Goal: Task Accomplishment & Management: Manage account settings

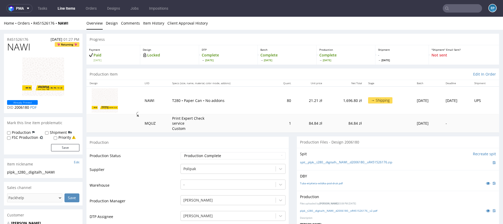
click at [58, 7] on link "Line Items" at bounding box center [66, 8] width 24 height 8
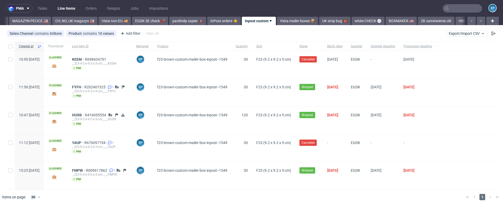
scroll to position [0, 145]
click at [453, 31] on span "Export/Import CSV" at bounding box center [467, 33] width 36 height 4
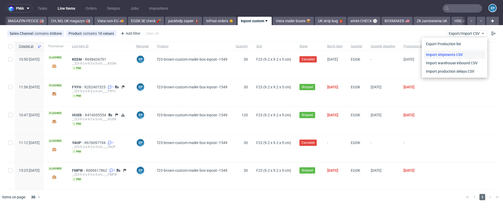
click at [450, 56] on link "Import shipments CSV" at bounding box center [454, 55] width 61 height 8
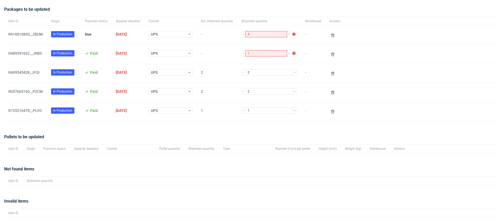
scroll to position [52, 0]
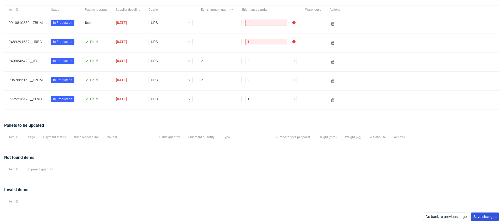
click at [478, 213] on button "Save changes" at bounding box center [485, 217] width 28 height 8
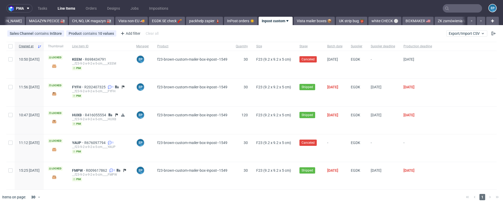
scroll to position [0, 145]
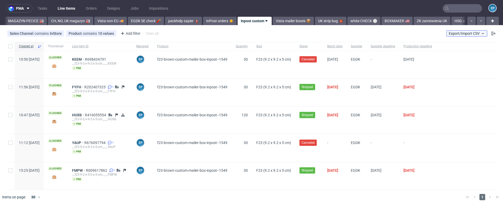
click at [456, 32] on span "Export/Import CSV" at bounding box center [467, 33] width 36 height 4
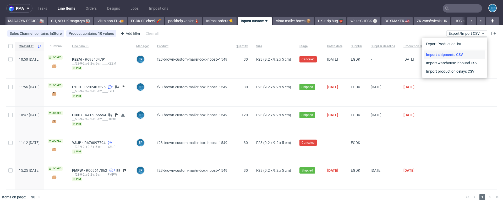
click at [453, 55] on link "Import shipments CSV" at bounding box center [454, 55] width 61 height 8
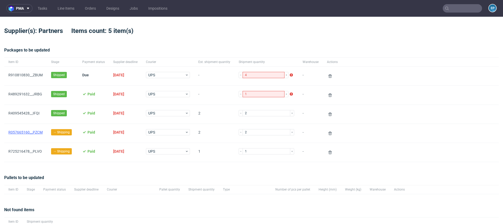
click at [39, 132] on link "R057665160__PZCM" at bounding box center [25, 132] width 34 height 4
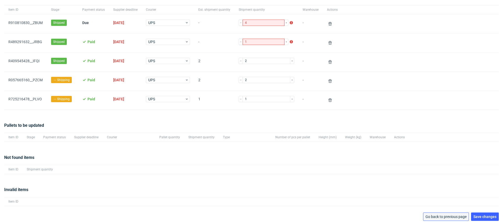
click at [448, 215] on span "Go back to previous page" at bounding box center [445, 217] width 41 height 4
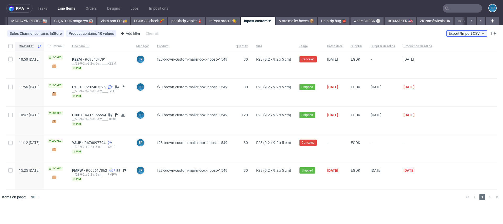
scroll to position [0, 145]
click at [450, 33] on span "Export/Import CSV" at bounding box center [467, 33] width 36 height 4
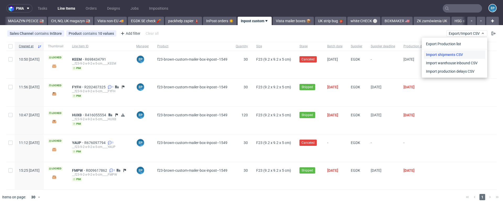
click at [451, 53] on link "Import shipments CSV" at bounding box center [454, 55] width 61 height 8
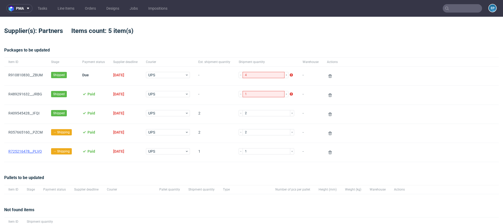
click at [32, 152] on link "R725216478__PLVO" at bounding box center [25, 152] width 34 height 4
click at [28, 130] on link "R057665160__PZCM" at bounding box center [25, 132] width 34 height 4
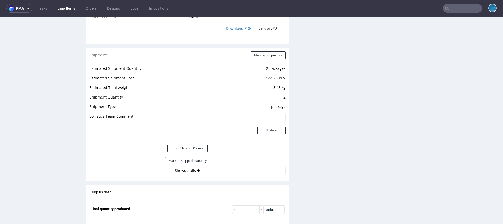
scroll to position [518, 0]
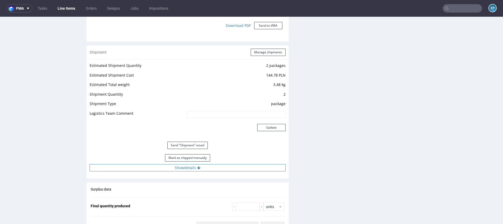
click at [199, 167] on icon at bounding box center [198, 168] width 3 height 4
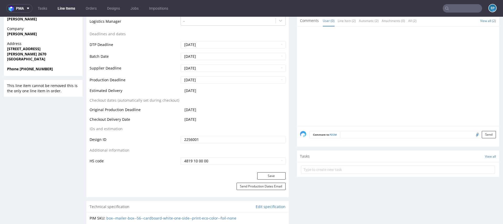
scroll to position [0, 0]
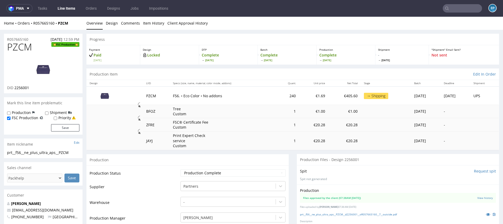
click at [455, 11] on input "text" at bounding box center [462, 8] width 39 height 8
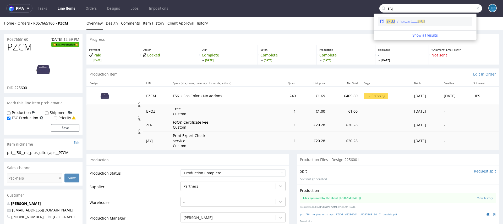
type input "sfuj"
click at [413, 23] on div "lps__sc5____ SFUJ" at bounding box center [413, 21] width 25 height 5
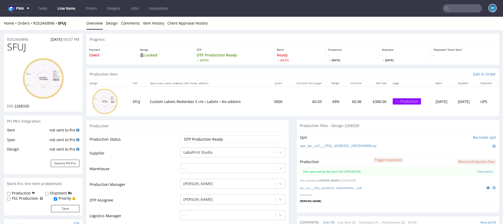
click at [72, 8] on link "Line Items" at bounding box center [66, 8] width 24 height 8
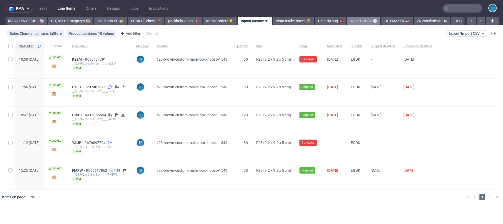
click at [347, 20] on link "white CHECK ⚪️" at bounding box center [363, 21] width 33 height 8
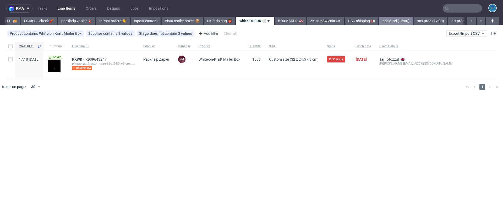
click at [379, 19] on link "bds prod (12:00)" at bounding box center [395, 21] width 33 height 8
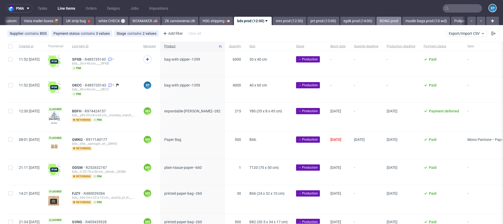
click at [376, 19] on link "BONG prod" at bounding box center [388, 21] width 25 height 8
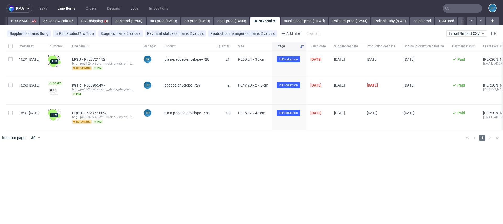
scroll to position [0, 523]
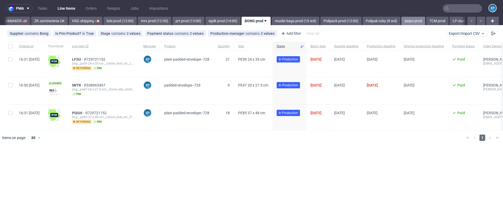
click at [401, 20] on link "dalpo prod" at bounding box center [413, 21] width 24 height 8
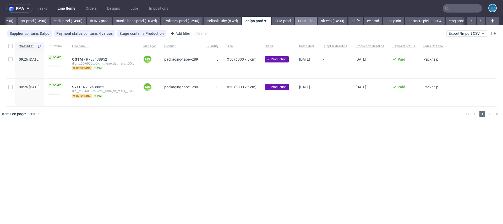
click at [295, 21] on link "LP studio" at bounding box center [306, 21] width 22 height 8
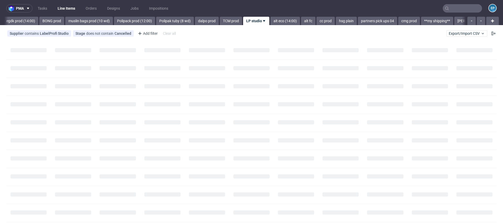
scroll to position [0, 728]
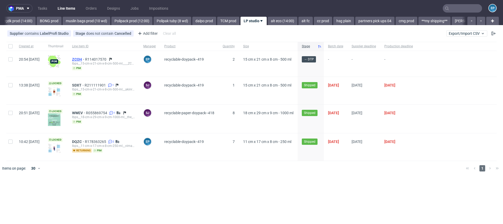
click at [85, 61] on span "ZCOH" at bounding box center [78, 59] width 13 height 4
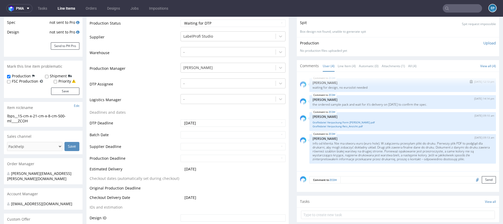
scroll to position [97, 0]
click at [345, 65] on link "Line Item (4)" at bounding box center [347, 65] width 18 height 11
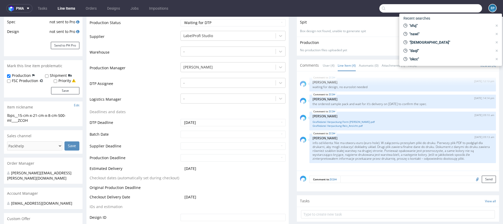
click at [468, 7] on input "text" at bounding box center [430, 8] width 103 height 8
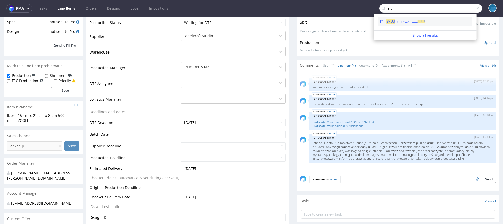
type input "sfuj"
click at [419, 23] on span "SFUJ" at bounding box center [422, 22] width 8 height 4
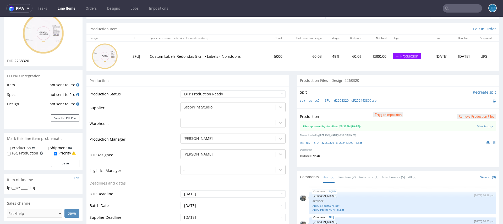
scroll to position [66, 0]
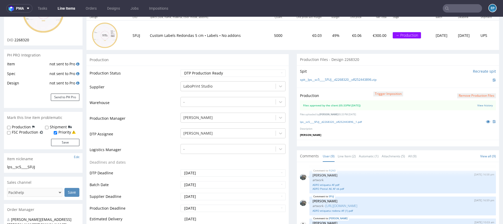
click at [16, 128] on label "Production" at bounding box center [21, 127] width 19 height 5
click at [10, 128] on input "Production" at bounding box center [8, 128] width 3 height 4
checkbox input "true"
click at [62, 143] on button "Save" at bounding box center [65, 142] width 28 height 7
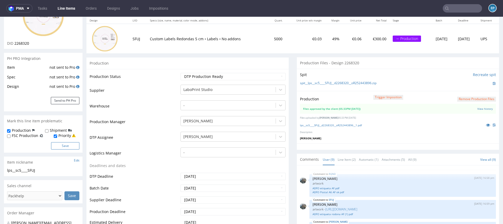
scroll to position [0, 0]
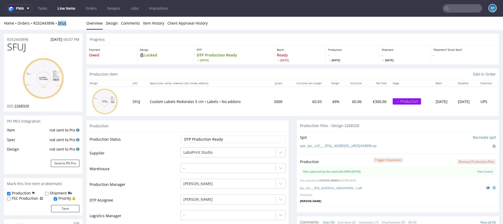
drag, startPoint x: 72, startPoint y: 23, endPoint x: 59, endPoint y: 23, distance: 12.3
click at [59, 23] on div "Home Orders R252443896 SFUJ" at bounding box center [43, 23] width 79 height 5
copy strong "SFUJ"
click at [449, 8] on input "text" at bounding box center [462, 8] width 39 height 8
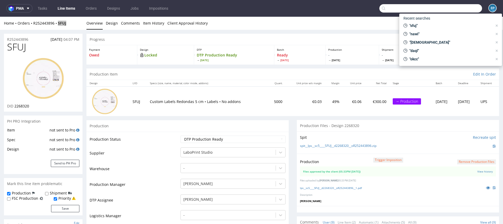
paste input "OFBY"
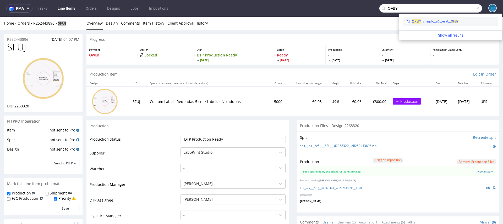
type input "OFBY"
click at [431, 24] on div "OFBY egdk__a6__eeat__ OFBY" at bounding box center [450, 21] width 94 height 9
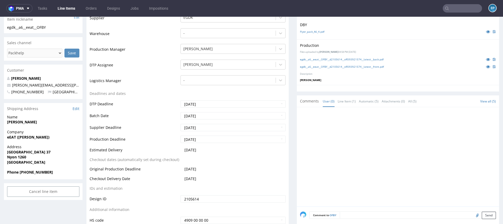
scroll to position [161, 0]
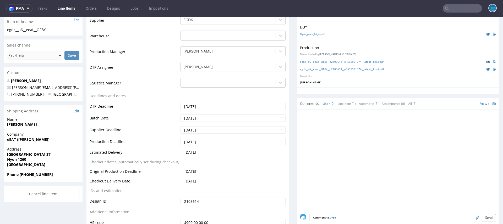
click at [486, 61] on icon at bounding box center [488, 62] width 4 height 4
click at [486, 69] on icon at bounding box center [488, 69] width 4 height 4
click at [453, 8] on input "text" at bounding box center [462, 8] width 39 height 8
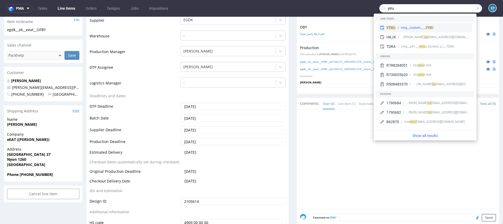
type input "ytru"
click at [415, 25] on div "YTRU cmg__custom____ YTRU" at bounding box center [425, 27] width 94 height 9
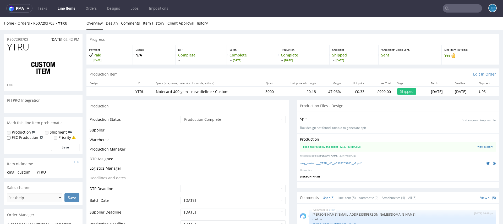
scroll to position [65, 0]
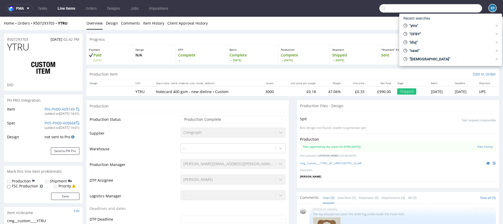
click at [461, 10] on input "text" at bounding box center [430, 8] width 103 height 8
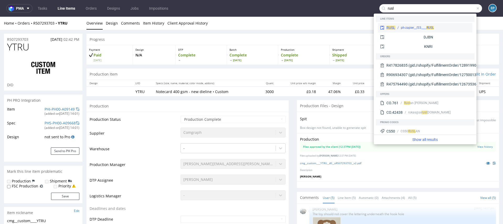
type input "rusl"
click at [429, 25] on div "RUSL ph-zapier__f33____ RUSL" at bounding box center [425, 27] width 94 height 9
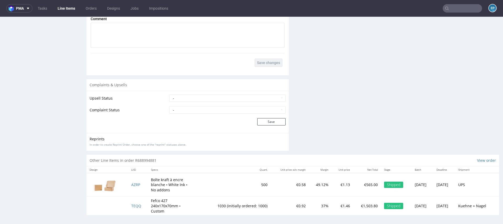
scroll to position [1, 0]
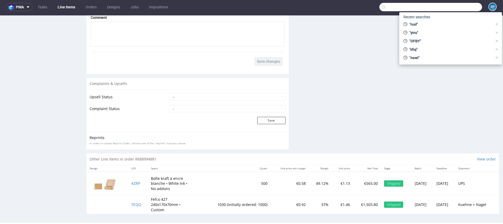
click at [453, 8] on input "text" at bounding box center [430, 7] width 103 height 8
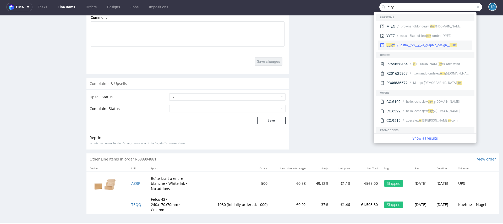
type input "elry"
click at [395, 44] on div "ostro__f79__y_ka_graphic_design__ ELRY" at bounding box center [432, 45] width 75 height 5
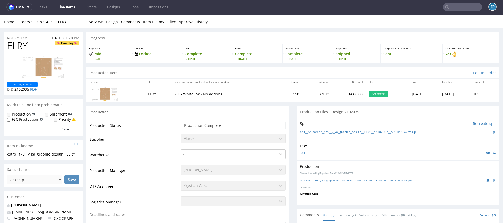
click at [451, 1] on nav "pma Tasks Line Items Orders Designs Jobs Impositions EP" at bounding box center [251, 7] width 503 height 17
click at [452, 7] on input "text" at bounding box center [462, 7] width 39 height 8
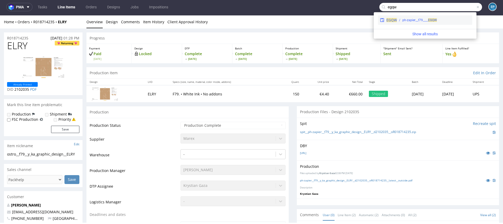
type input "egqw"
click at [432, 20] on span "EGQW" at bounding box center [432, 20] width 9 height 4
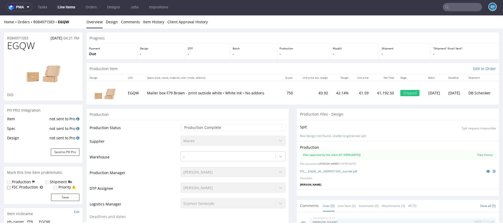
click at [456, 8] on input "text" at bounding box center [462, 7] width 39 height 8
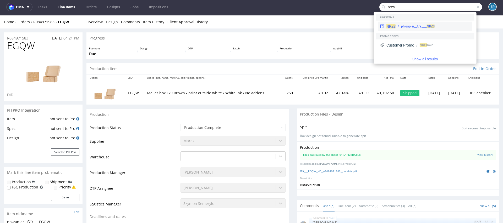
type input "nrzs"
click at [405, 23] on div "NRZS ph-zapier__f79____ NRZS" at bounding box center [425, 26] width 94 height 9
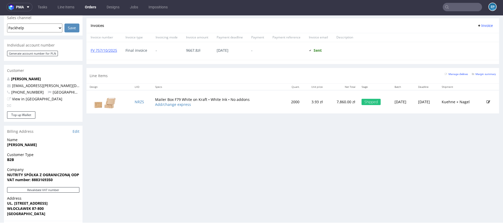
scroll to position [246, 0]
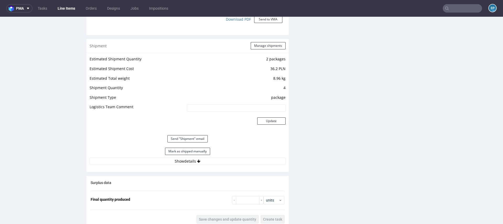
scroll to position [585, 0]
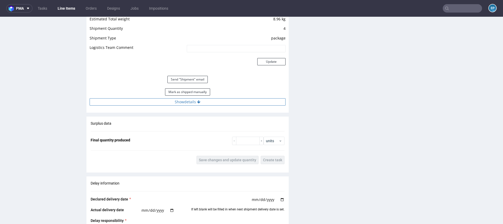
click at [235, 100] on button "Show details" at bounding box center [188, 101] width 196 height 7
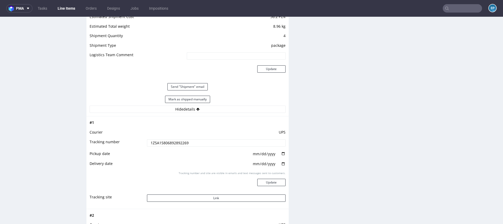
scroll to position [577, 0]
click at [203, 87] on button "Send "Shipment" email" at bounding box center [187, 87] width 40 height 7
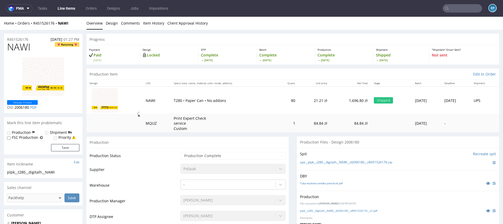
scroll to position [494, 0]
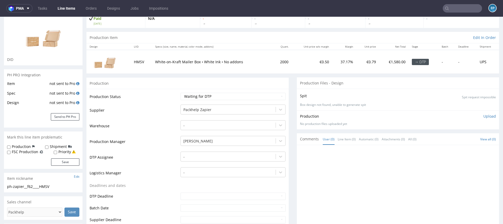
scroll to position [40, 0]
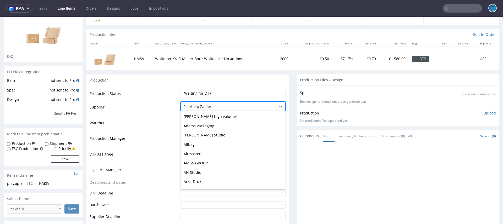
click at [235, 105] on div at bounding box center [228, 107] width 90 height 6
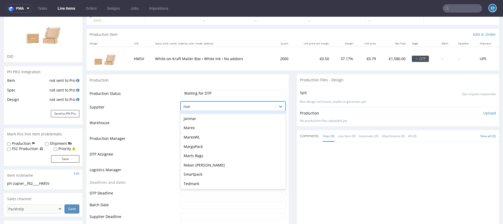
scroll to position [7, 0]
type input "mare"
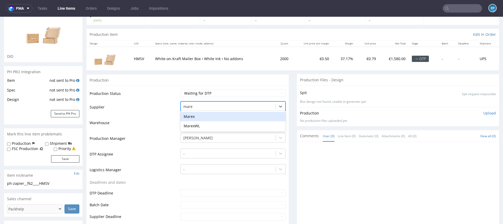
click at [214, 114] on div "Marex" at bounding box center [232, 116] width 105 height 9
click at [214, 134] on div "[PERSON_NAME]" at bounding box center [228, 138] width 95 height 8
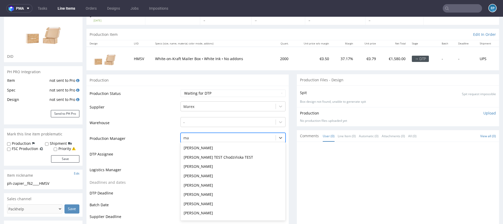
type input "mak"
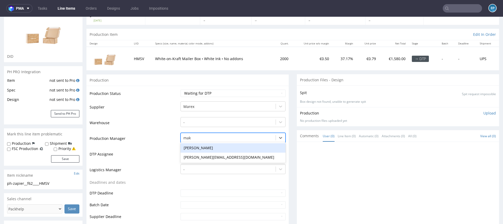
click at [202, 147] on div "Maksymilian Szyszko" at bounding box center [232, 148] width 105 height 9
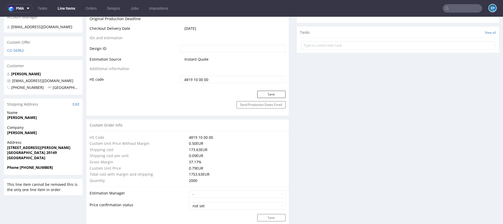
scroll to position [289, 0]
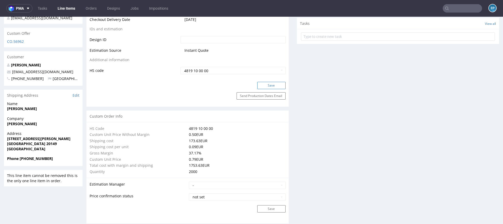
click at [266, 85] on button "Save" at bounding box center [271, 85] width 28 height 7
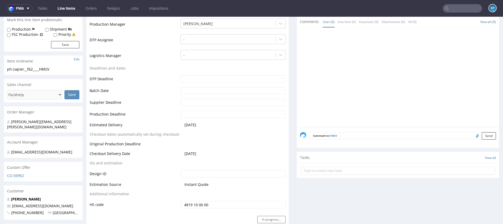
scroll to position [155, 0]
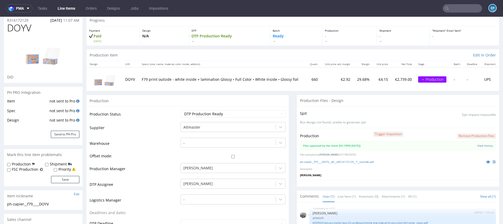
scroll to position [22, 0]
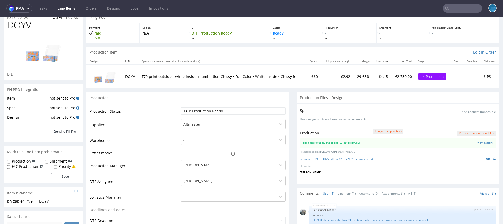
click at [229, 153] on input "checkbox" at bounding box center [232, 153] width 105 height 3
checkbox input "true"
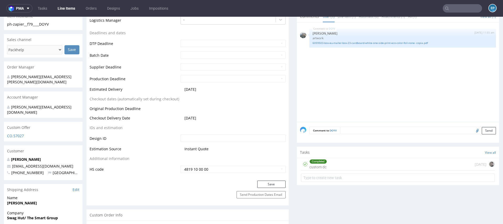
scroll to position [209, 0]
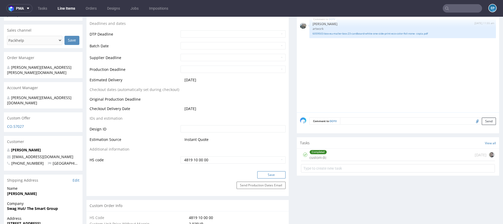
click at [262, 173] on button "Save" at bounding box center [271, 175] width 28 height 7
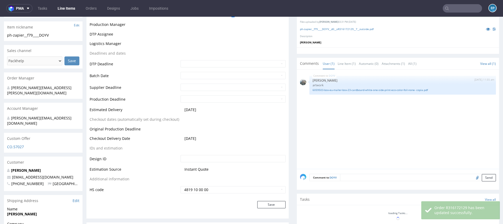
scroll to position [0, 0]
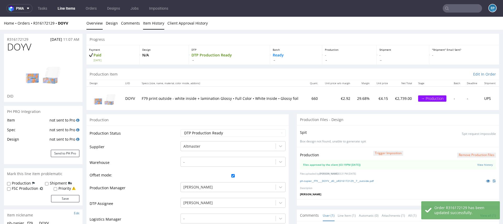
click at [152, 25] on link "Item History" at bounding box center [153, 23] width 21 height 13
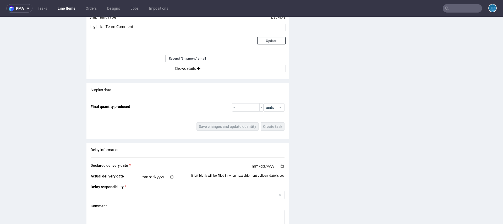
scroll to position [505, 0]
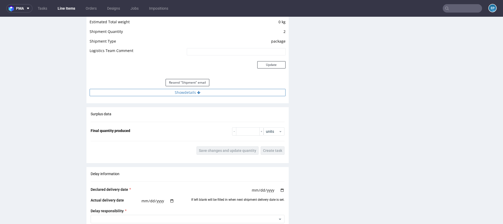
click at [206, 90] on button "Show details" at bounding box center [188, 92] width 196 height 7
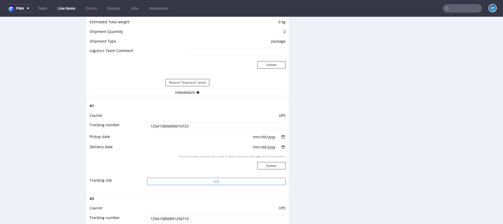
click at [204, 181] on button "Link" at bounding box center [216, 181] width 139 height 7
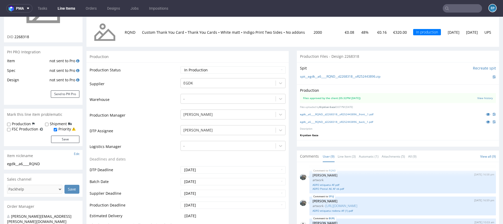
scroll to position [34, 0]
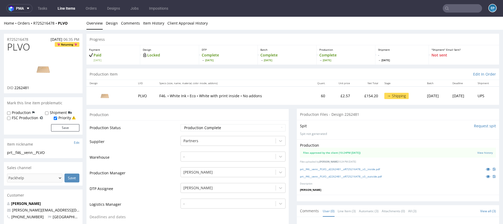
scroll to position [9, 0]
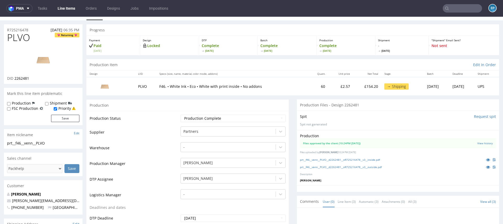
click at [461, 5] on input "text" at bounding box center [462, 8] width 39 height 8
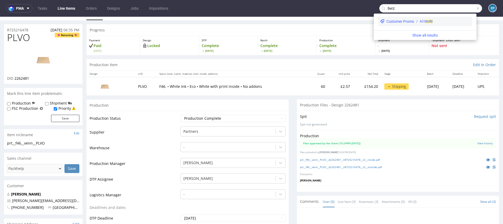
type input "bvrz"
click at [413, 20] on div "Customer Promo" at bounding box center [400, 21] width 28 height 5
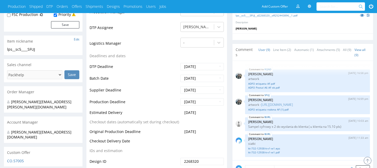
scroll to position [170, 0]
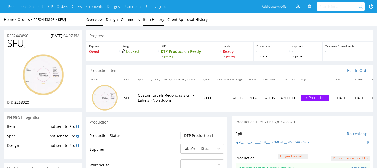
scroll to position [89, 0]
click at [148, 20] on link "Item History" at bounding box center [153, 19] width 21 height 13
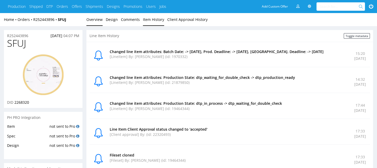
click at [96, 22] on link "Overview" at bounding box center [94, 19] width 16 height 13
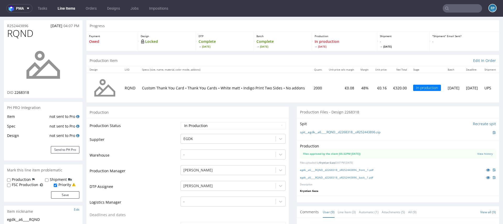
scroll to position [15, 0]
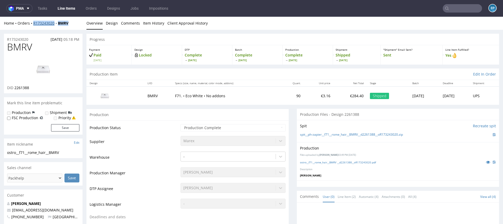
drag, startPoint x: 76, startPoint y: 24, endPoint x: 34, endPoint y: 24, distance: 41.9
click at [34, 24] on div "Home Orders R173243020 BMRV" at bounding box center [43, 23] width 79 height 5
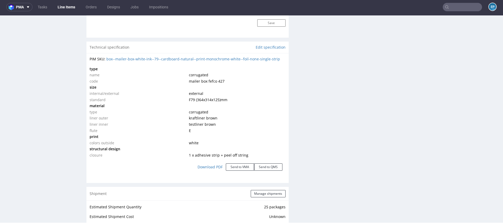
scroll to position [473, 0]
drag, startPoint x: 284, startPoint y: 60, endPoint x: 115, endPoint y: 61, distance: 169.0
click at [115, 61] on div "PIM SKU: box--mailer-box-white-ink--79--cardboard-natural--print-monochrome-whi…" at bounding box center [187, 117] width 202 height 126
copy link "mailer-box-white-ink--79--cardboard-natural--print-monochrome-white--foil-none-…"
click at [250, 73] on td "corrugated" at bounding box center [237, 76] width 98 height 6
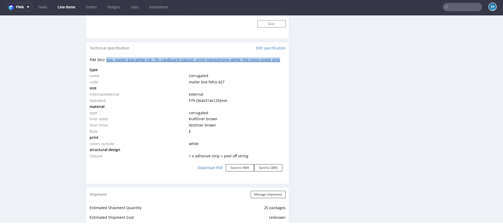
copy link "box--mailer-box-white-ink--79--cardboard-natural--print-monochrome-white--foil-…"
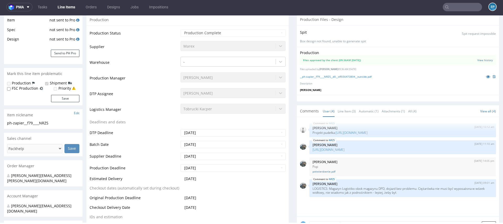
scroll to position [0, 0]
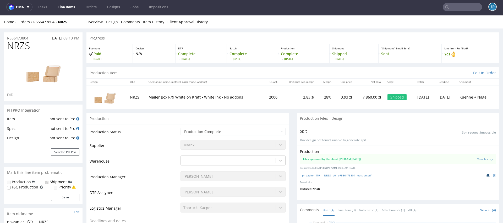
click at [486, 176] on icon at bounding box center [488, 176] width 4 height 4
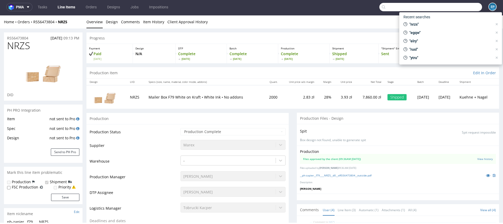
click at [460, 7] on input "text" at bounding box center [430, 7] width 103 height 8
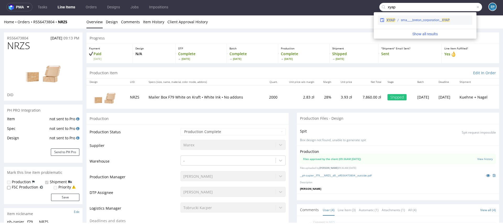
type input "xyap"
click at [397, 21] on div "sma____breton_corporation__ XYAP" at bounding box center [432, 20] width 75 height 5
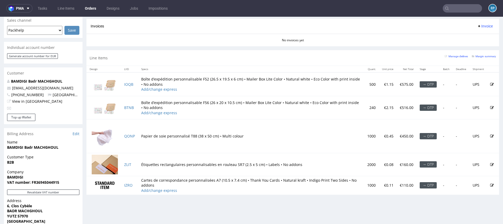
scroll to position [223, 0]
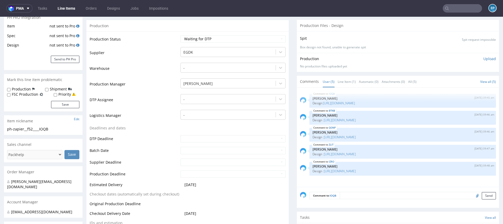
scroll to position [96, 0]
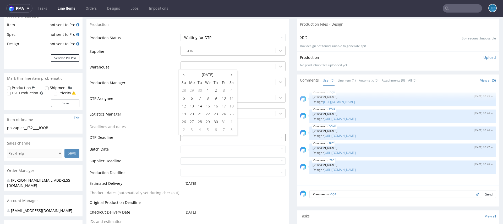
click at [191, 137] on input "text" at bounding box center [232, 137] width 105 height 7
click at [207, 107] on td "15" at bounding box center [208, 106] width 8 height 8
type input "2025-10-15"
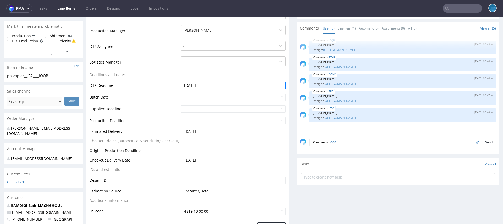
scroll to position [222, 0]
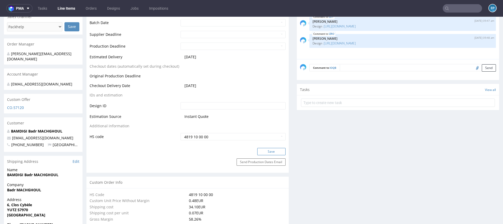
click at [261, 150] on button "Save" at bounding box center [271, 151] width 28 height 7
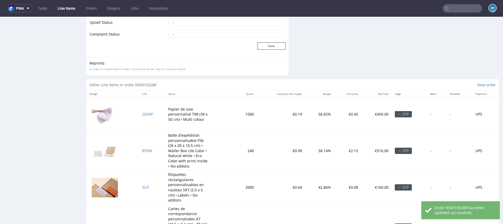
scroll to position [982, 0]
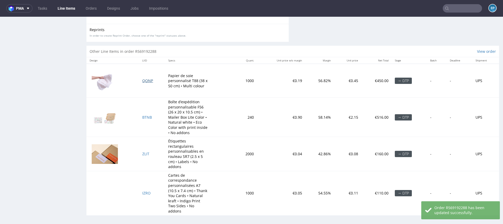
click at [146, 79] on span "QONP" at bounding box center [147, 80] width 11 height 5
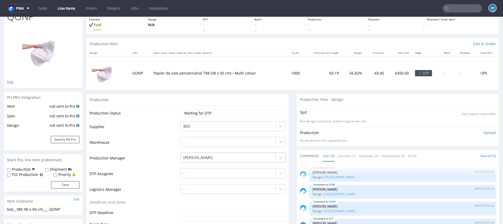
click at [190, 159] on div "[PERSON_NAME]" at bounding box center [232, 156] width 105 height 7
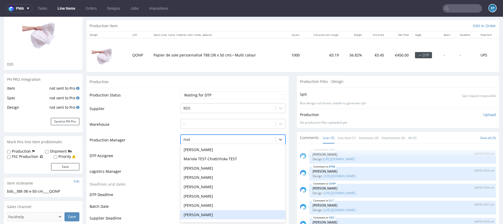
type input "maks"
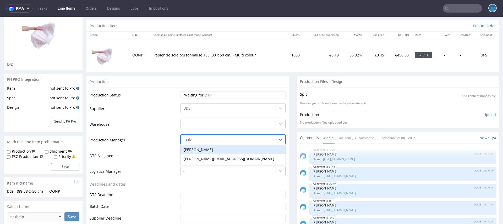
click at [192, 150] on div "Maksymilian Szyszko" at bounding box center [232, 149] width 105 height 9
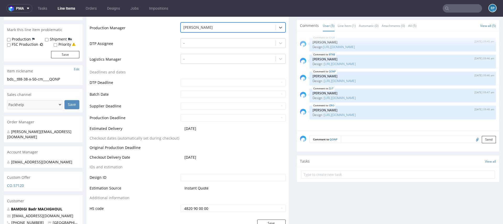
scroll to position [189, 0]
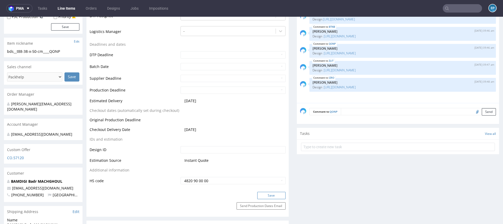
click at [262, 195] on button "Save" at bounding box center [271, 195] width 28 height 7
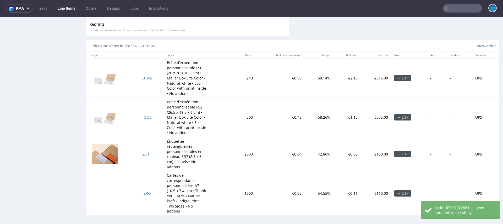
scroll to position [936, 0]
click at [146, 116] on span "IOQB" at bounding box center [147, 117] width 9 height 5
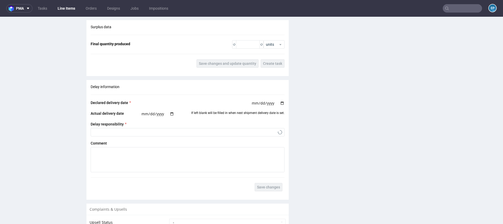
scroll to position [889, 0]
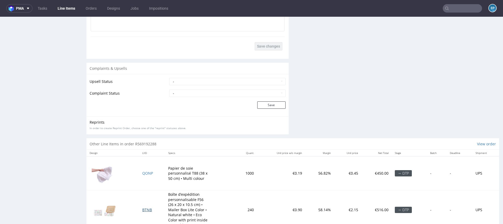
click at [147, 210] on span "BTNB" at bounding box center [147, 210] width 10 height 5
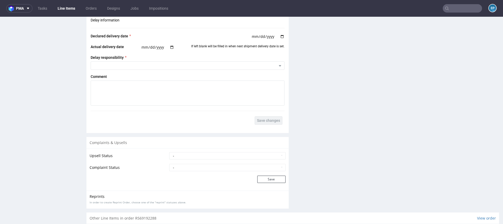
scroll to position [977, 0]
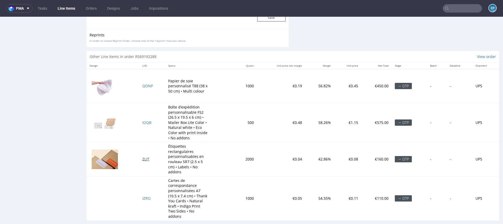
click at [142, 159] on span "ZLIT" at bounding box center [145, 159] width 7 height 5
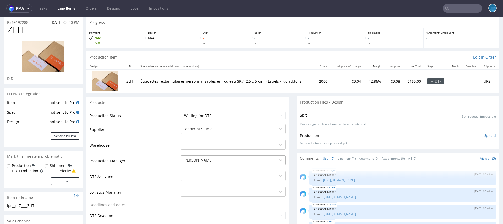
click at [188, 161] on div "[PERSON_NAME]" at bounding box center [232, 159] width 105 height 7
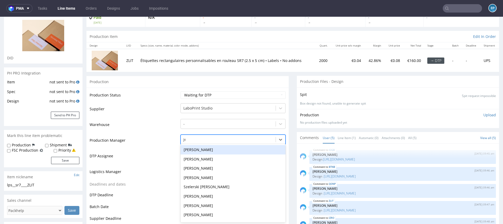
type input "jed"
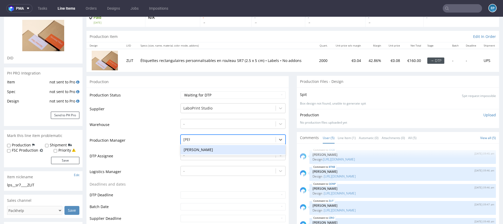
click at [194, 149] on div "Jędrzej Wiśniewski" at bounding box center [232, 149] width 105 height 9
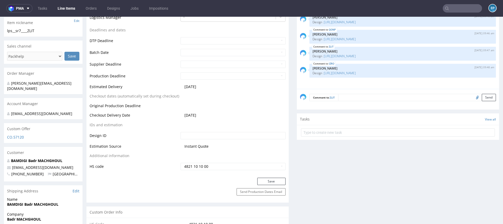
scroll to position [196, 0]
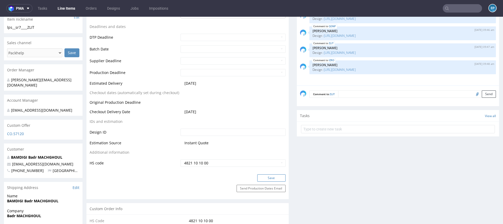
click at [271, 176] on button "Save" at bounding box center [271, 178] width 28 height 7
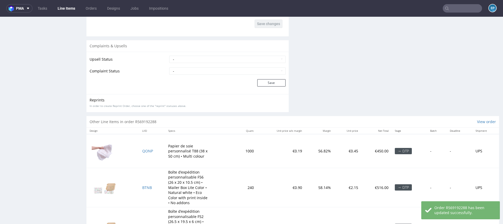
scroll to position [986, 0]
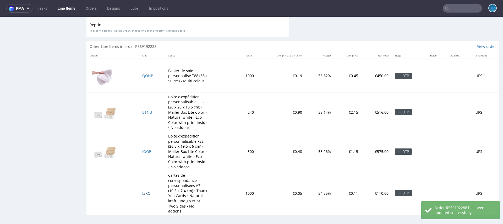
click at [144, 191] on span "IZRO" at bounding box center [146, 193] width 8 height 5
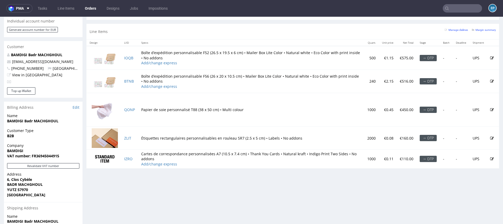
scroll to position [252, 0]
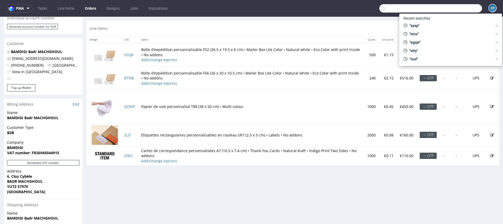
click at [459, 9] on input "text" at bounding box center [430, 8] width 103 height 8
paste input "R968574716"
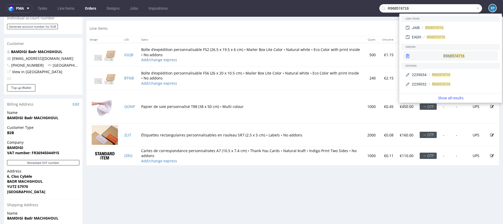
type input "R968574716"
click at [426, 51] on div "R968574716" at bounding box center [450, 55] width 94 height 9
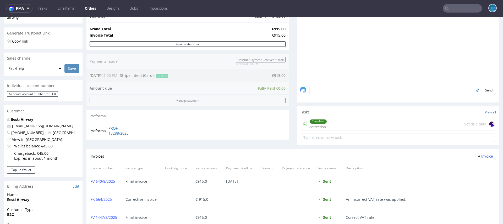
scroll to position [219, 0]
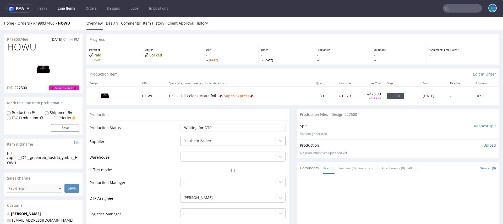
click at [225, 140] on div at bounding box center [228, 141] width 90 height 6
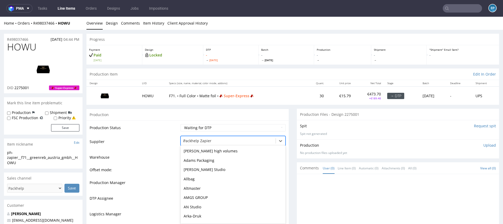
scroll to position [672, 0]
type input "al"
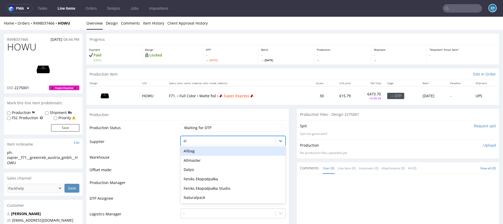
scroll to position [0, 0]
click at [198, 158] on div "Altmaster" at bounding box center [232, 160] width 105 height 9
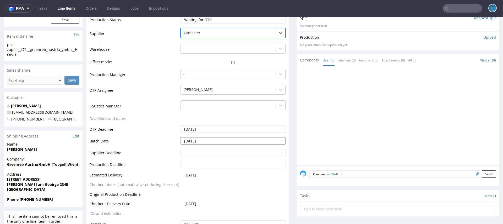
scroll to position [105, 0]
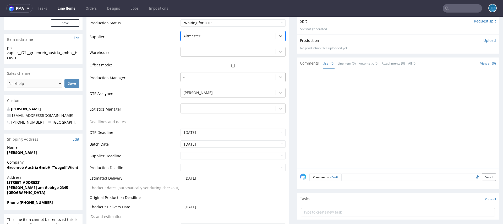
click at [205, 76] on div at bounding box center [228, 77] width 90 height 6
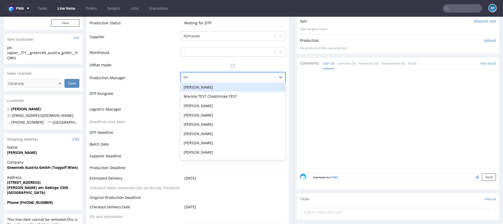
type input "mak"
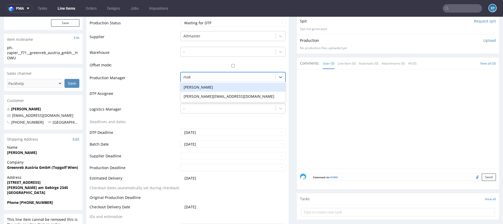
click at [206, 85] on div "Maksymilian Szyszko" at bounding box center [232, 87] width 105 height 9
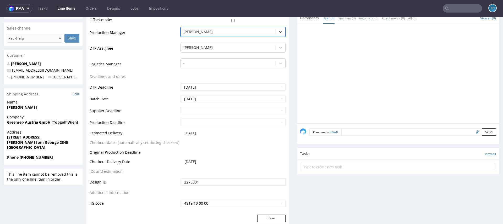
scroll to position [167, 0]
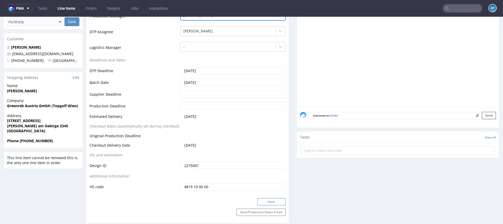
click at [263, 200] on button "Save" at bounding box center [271, 202] width 28 height 7
click at [70, 11] on link "Line Items" at bounding box center [66, 8] width 24 height 8
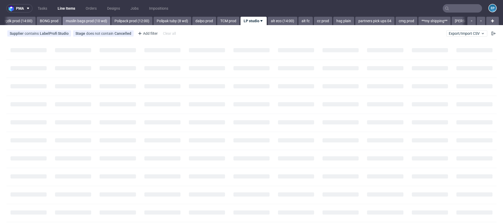
click at [80, 19] on link "muslin bags prod (10 wd)" at bounding box center [87, 21] width 48 height 8
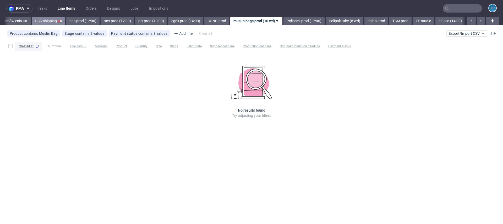
click at [41, 20] on link "HSG shipping 🚛" at bounding box center [49, 21] width 34 height 8
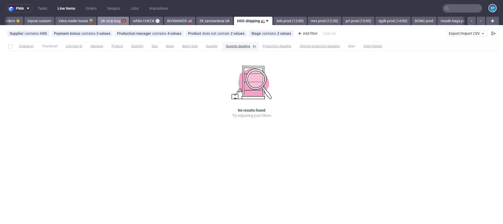
click at [97, 19] on link "UK strip bug 👹" at bounding box center [112, 21] width 31 height 8
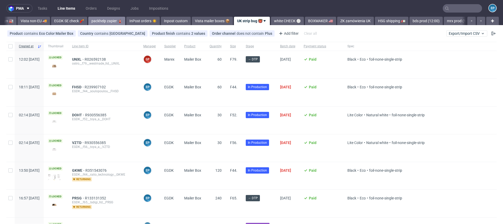
click at [88, 20] on link "packhelp zapier 🧯" at bounding box center [106, 21] width 37 height 8
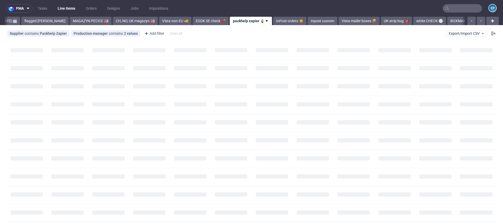
scroll to position [0, 80]
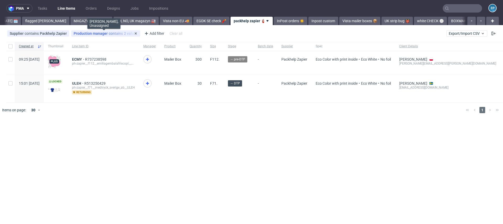
click at [100, 32] on span "Production manager" at bounding box center [91, 33] width 35 height 4
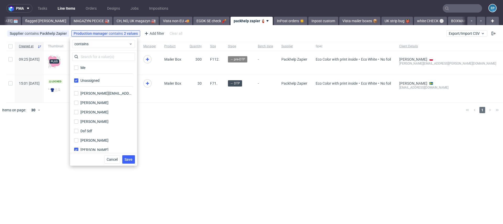
click at [178, 133] on div "pma Tasks Line Items Orders Designs Jobs Impositions EP Vista Print All delays …" at bounding box center [251, 112] width 503 height 224
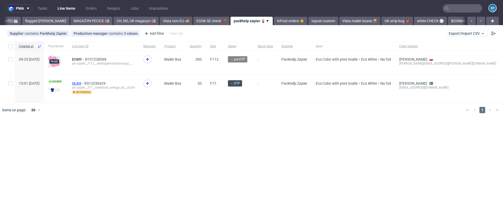
click at [84, 83] on span "ULEH" at bounding box center [78, 83] width 12 height 4
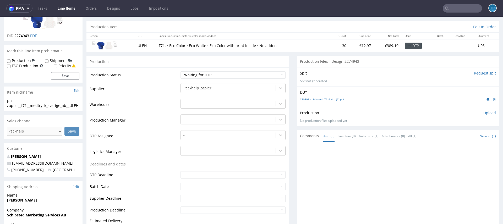
scroll to position [45, 0]
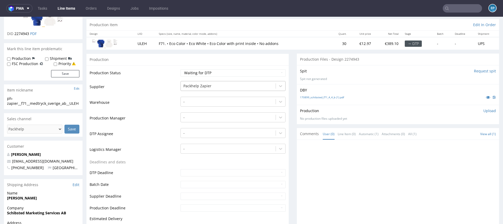
click at [192, 86] on div at bounding box center [228, 86] width 90 height 6
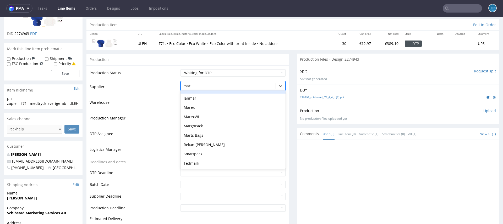
scroll to position [7, 0]
type input "mare"
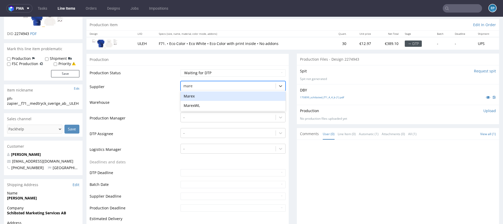
click at [192, 96] on div "Marex" at bounding box center [232, 96] width 105 height 9
click at [193, 117] on div at bounding box center [228, 117] width 90 height 6
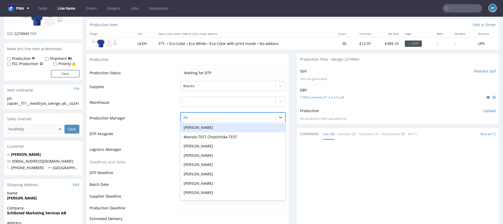
type input "maks"
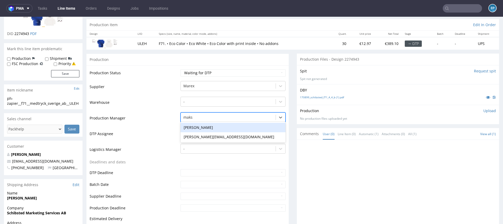
click at [195, 125] on div "[PERSON_NAME]" at bounding box center [232, 127] width 105 height 9
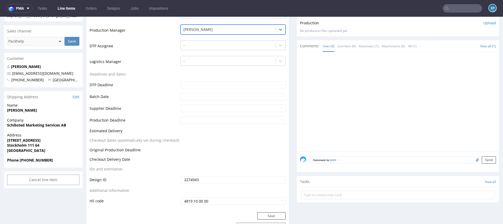
scroll to position [154, 0]
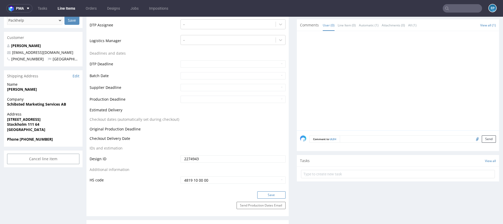
click at [278, 192] on button "Save" at bounding box center [271, 195] width 28 height 7
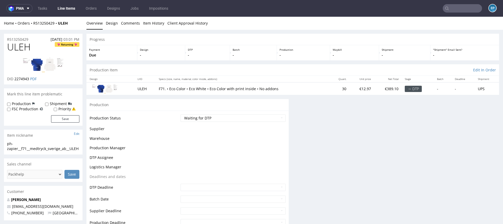
scroll to position [0, 0]
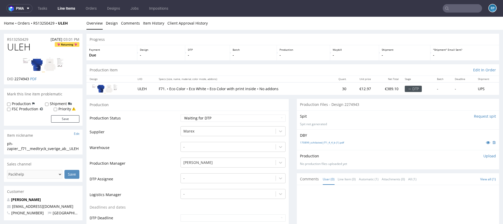
click at [64, 9] on link "Line Items" at bounding box center [66, 8] width 24 height 8
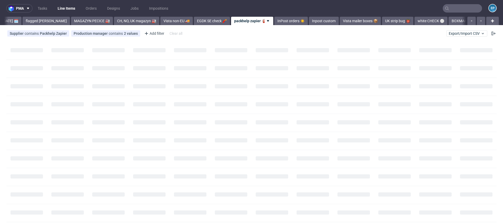
scroll to position [0, 80]
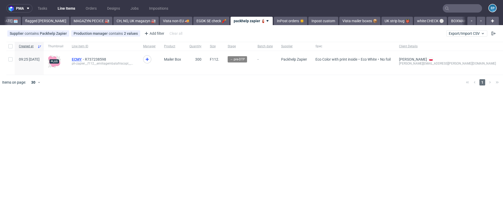
click at [85, 59] on span "ECMY" at bounding box center [78, 59] width 13 height 4
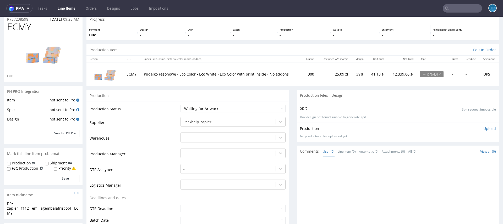
scroll to position [33, 0]
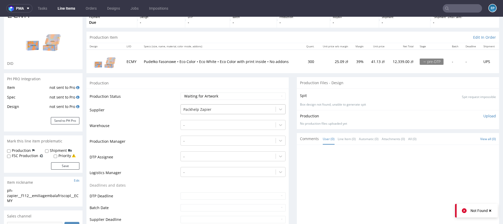
click at [195, 113] on div "Packhelp Zapier" at bounding box center [228, 110] width 95 height 8
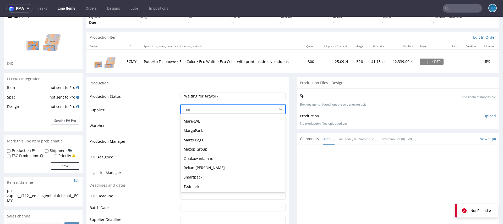
scroll to position [7, 0]
type input "mare"
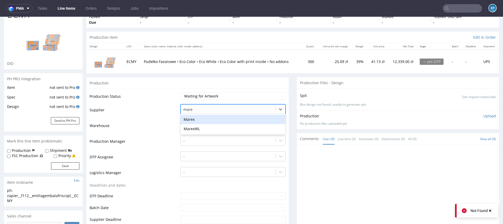
click at [195, 119] on div "Marex" at bounding box center [232, 119] width 105 height 9
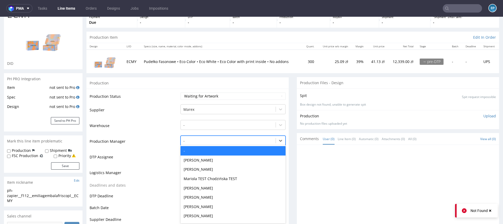
click at [194, 140] on div at bounding box center [228, 141] width 90 height 6
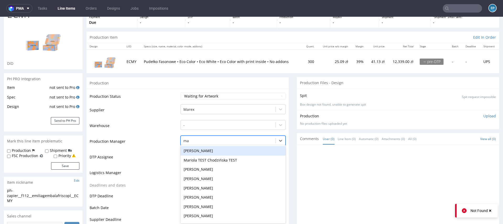
type input "mak"
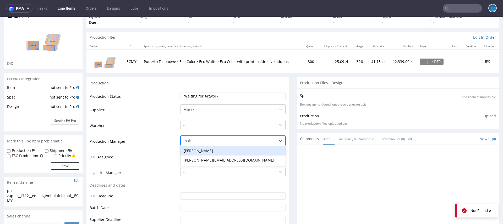
click at [196, 150] on div "[PERSON_NAME]" at bounding box center [232, 150] width 105 height 9
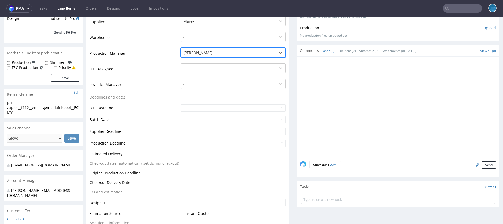
scroll to position [191, 0]
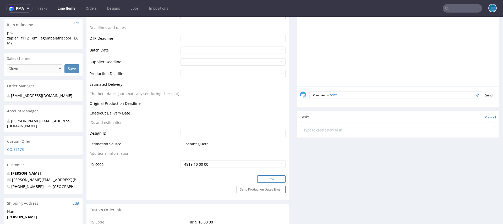
click at [265, 182] on button "Save" at bounding box center [271, 179] width 28 height 7
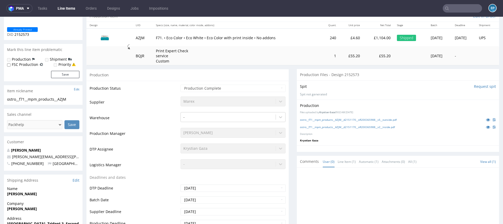
scroll to position [74, 0]
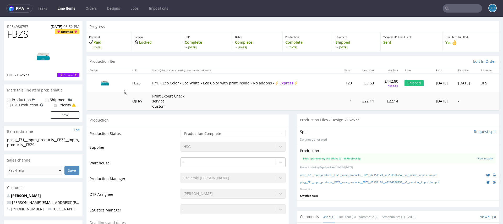
scroll to position [13, 0]
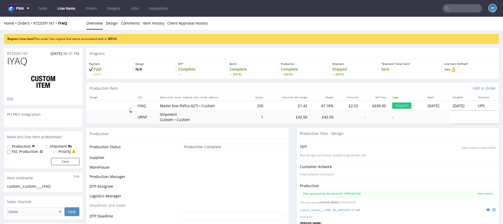
scroll to position [22, 0]
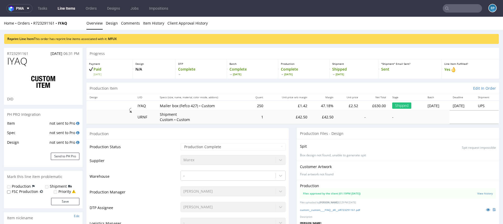
select select "in_progress"
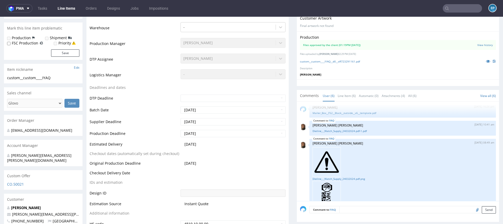
scroll to position [0, 0]
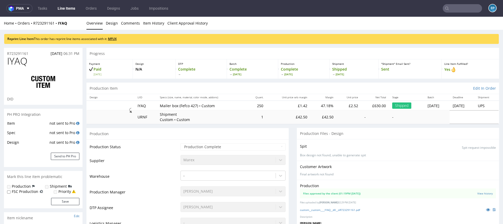
click at [114, 40] on link "MFUX" at bounding box center [112, 39] width 9 height 4
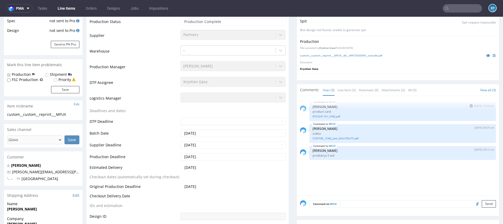
scroll to position [112, 0]
click at [486, 55] on icon at bounding box center [488, 55] width 4 height 4
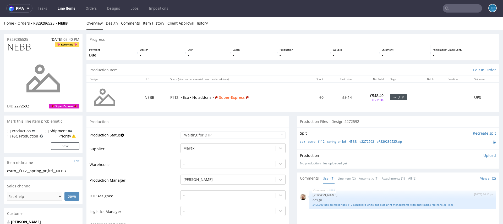
click at [66, 132] on div "Shipment" at bounding box center [58, 131] width 27 height 5
click at [50, 131] on label "Shipment" at bounding box center [58, 131] width 17 height 5
click at [48, 131] on input "Shipment" at bounding box center [46, 132] width 3 height 4
checkbox input "true"
click at [61, 148] on button "Save" at bounding box center [65, 146] width 28 height 7
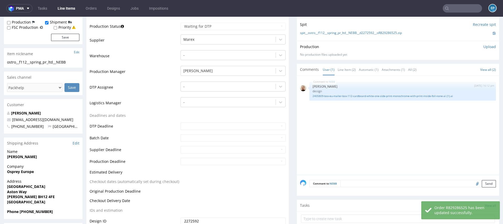
scroll to position [109, 0]
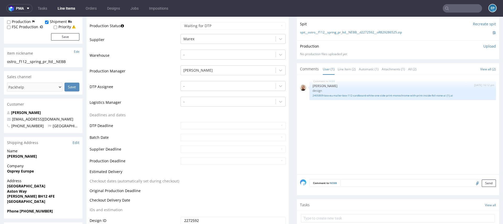
click at [409, 180] on textarea at bounding box center [418, 183] width 156 height 7
paste textarea "zamowienie na 60 sztuk. Klient chce je podzielic po 20 sztuk i wyslac w 3 miejs…"
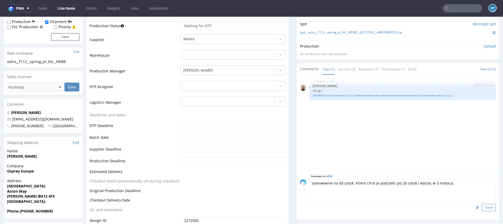
type textarea "zamowienie na 60 sztuk. Klient chce je podzielic po 20 sztuk i wyslac w 3 miejs…"
click at [482, 207] on button "Send" at bounding box center [489, 207] width 14 height 7
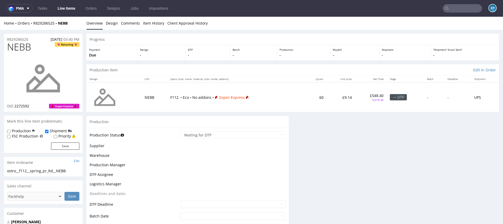
scroll to position [0, 0]
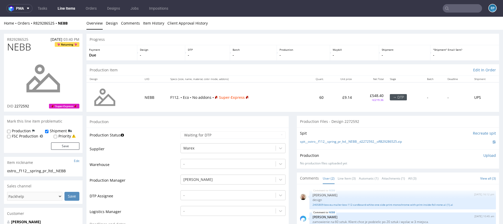
click at [67, 12] on link "Line Items" at bounding box center [66, 8] width 24 height 8
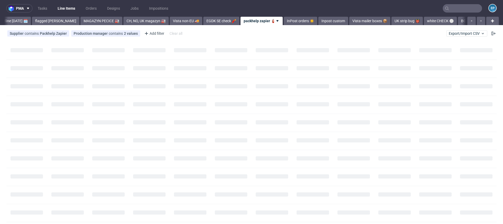
scroll to position [0, 80]
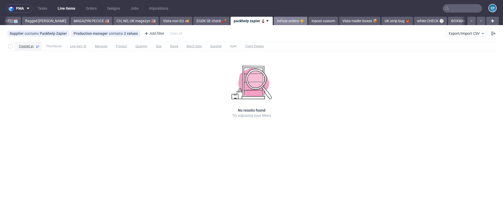
click at [274, 22] on link "InPost orders ☀️" at bounding box center [291, 21] width 34 height 8
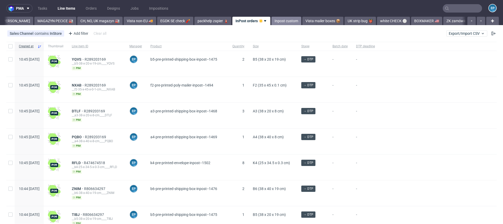
click at [271, 21] on link "Inpost custom" at bounding box center [286, 21] width 30 height 8
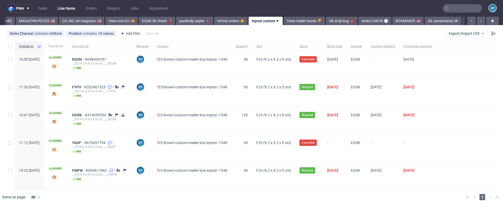
scroll to position [0, 145]
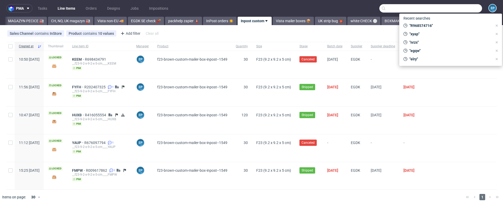
click at [452, 4] on input "text" at bounding box center [430, 8] width 103 height 8
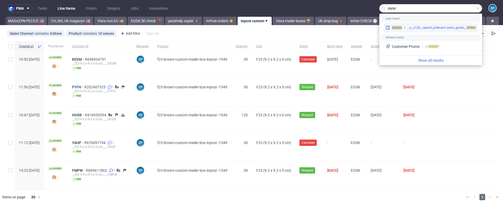
type input "nsnn"
click at [410, 23] on div "NSNN bds__t120__reprint_jufenalm_boho_gmbh__ NSNN" at bounding box center [430, 27] width 94 height 9
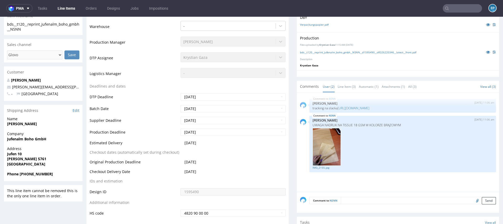
scroll to position [149, 0]
click at [360, 107] on link "https://packhelp.slack.com/archives/C03DDT8J2TB/p1759496658492719" at bounding box center [353, 108] width 32 height 4
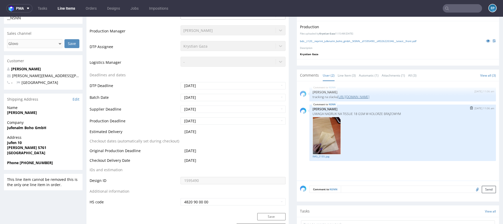
scroll to position [161, 0]
click at [451, 2] on nav "pma Tasks Line Items Orders Designs Jobs Impositions EP" at bounding box center [251, 8] width 503 height 17
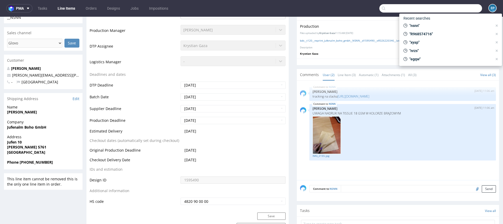
click at [455, 6] on input "text" at bounding box center [430, 8] width 103 height 8
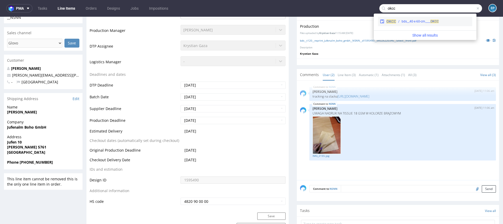
type input "okcc"
click at [395, 22] on span "OKCC" at bounding box center [391, 21] width 10 height 4
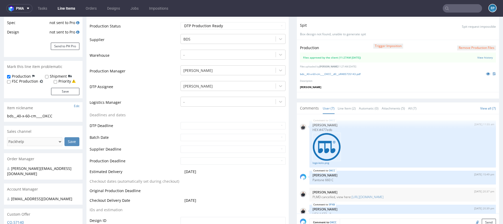
scroll to position [103, 0]
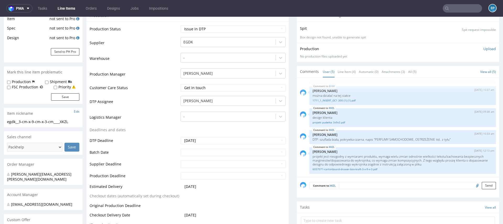
scroll to position [96, 0]
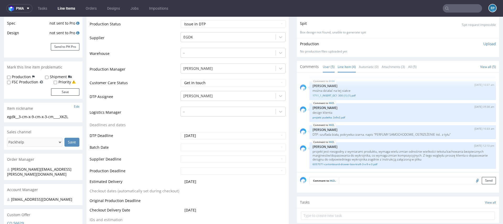
click at [346, 68] on link "Line Item (4)" at bounding box center [347, 66] width 18 height 11
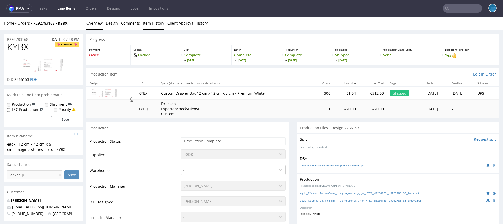
click at [152, 26] on link "Item History" at bounding box center [153, 23] width 21 height 13
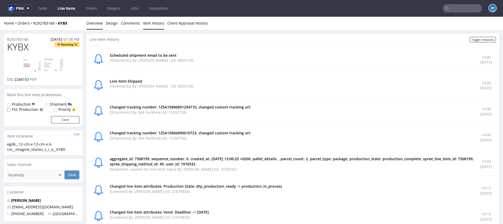
click at [101, 25] on link "Overview" at bounding box center [94, 23] width 16 height 13
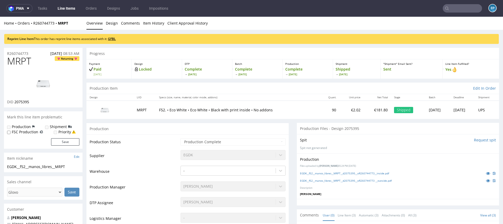
click at [116, 39] on link "GFBL" at bounding box center [112, 39] width 8 height 4
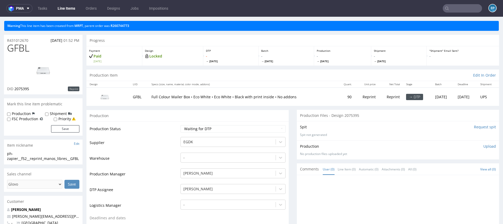
scroll to position [14, 0]
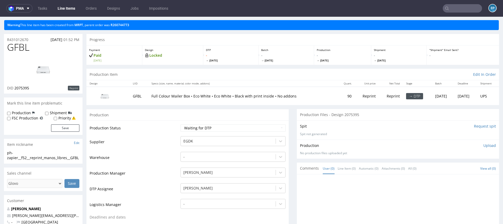
click at [52, 113] on label "Shipment" at bounding box center [58, 113] width 17 height 5
click at [48, 113] on input "Shipment" at bounding box center [46, 114] width 3 height 4
checkbox input "true"
click at [62, 128] on button "Save" at bounding box center [65, 128] width 28 height 7
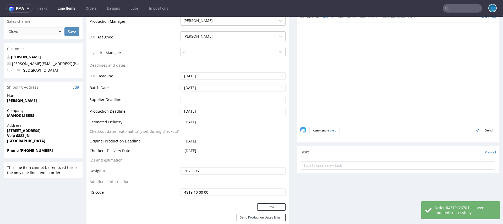
scroll to position [163, 0]
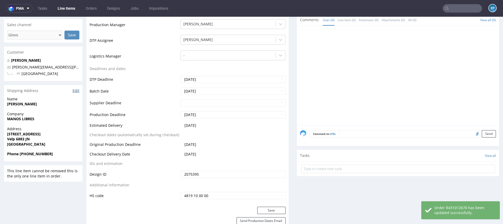
click at [78, 94] on link "Edit" at bounding box center [76, 90] width 7 height 5
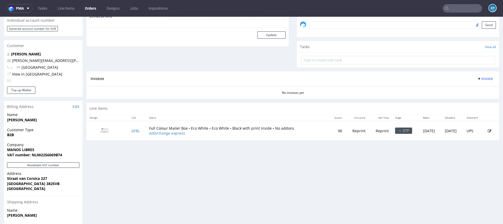
scroll to position [233, 0]
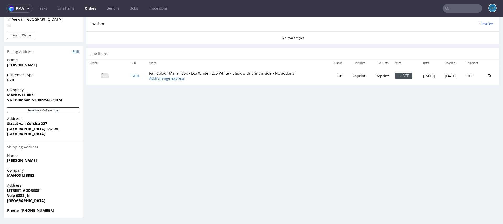
click at [488, 75] on icon at bounding box center [490, 76] width 4 height 4
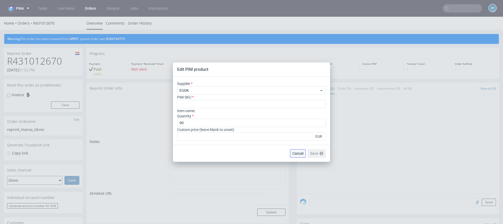
click at [295, 155] on span "Cancel" at bounding box center [297, 154] width 11 height 4
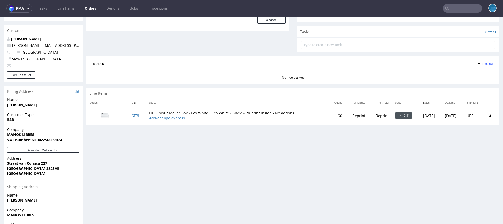
scroll to position [233, 0]
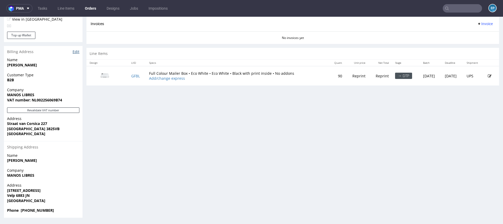
click at [73, 51] on link "Edit" at bounding box center [76, 51] width 7 height 5
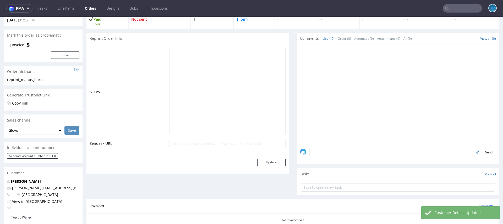
scroll to position [184, 0]
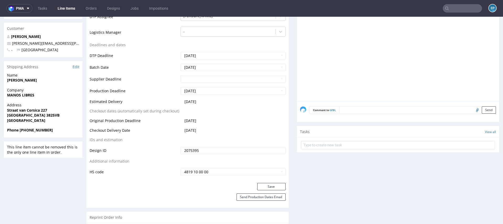
scroll to position [172, 0]
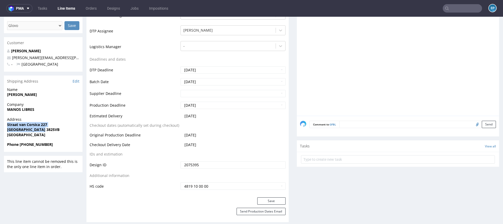
drag, startPoint x: 7, startPoint y: 129, endPoint x: 51, endPoint y: 134, distance: 43.5
click at [51, 134] on p "Address [STREET_ADDRESS]" at bounding box center [43, 127] width 72 height 20
copy p "Straat van Corsica 227 [GEOGRAPHIC_DATA] 3825VB"
click at [359, 125] on textarea at bounding box center [417, 124] width 157 height 7
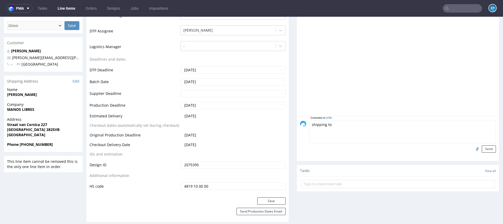
paste textarea "Straat van Corsica 227 [GEOGRAPHIC_DATA] 3825VB"
type textarea "shipping to Straat van Corsica 227 [GEOGRAPHIC_DATA] 3825VB"
click at [490, 147] on button "Send" at bounding box center [489, 149] width 14 height 7
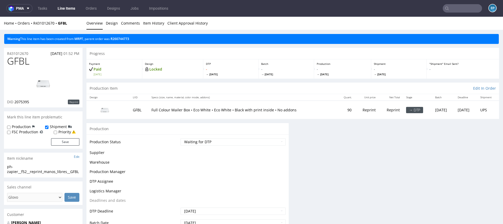
scroll to position [0, 0]
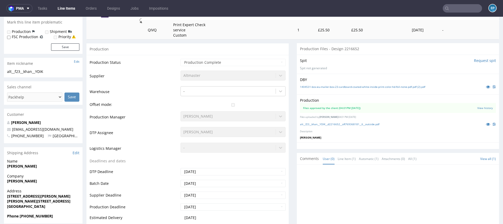
scroll to position [90, 0]
click at [372, 162] on link "Automatic (1)" at bounding box center [369, 158] width 20 height 11
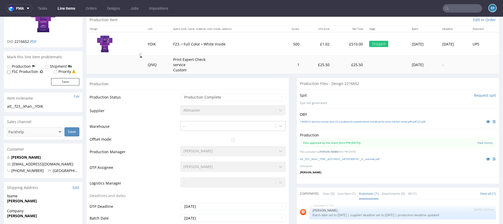
scroll to position [0, 0]
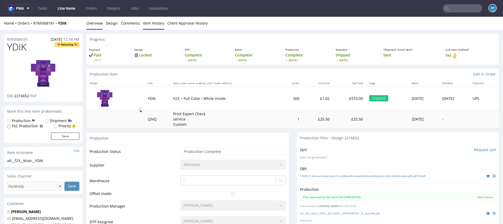
click at [151, 24] on link "Item History" at bounding box center [153, 23] width 21 height 13
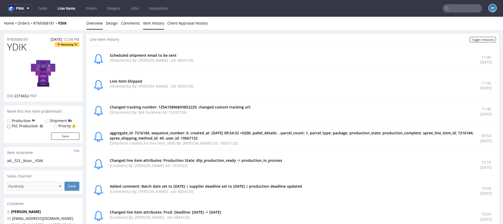
click at [93, 24] on link "Overview" at bounding box center [94, 23] width 16 height 13
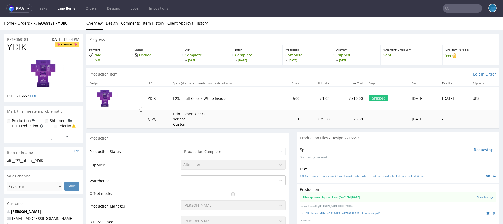
scroll to position [39, 0]
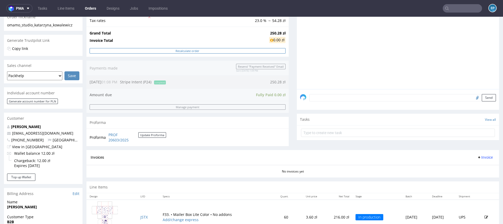
scroll to position [233, 0]
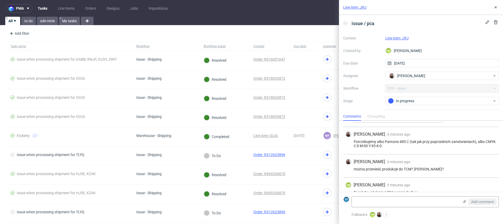
scroll to position [322, 0]
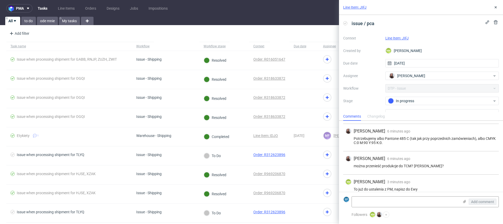
click at [396, 38] on link "Line Item: JIFJ" at bounding box center [396, 38] width 23 height 4
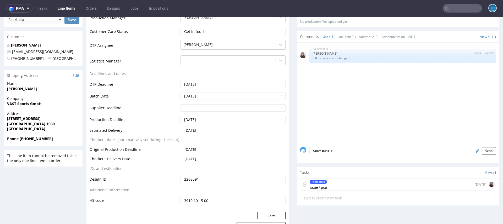
scroll to position [160, 0]
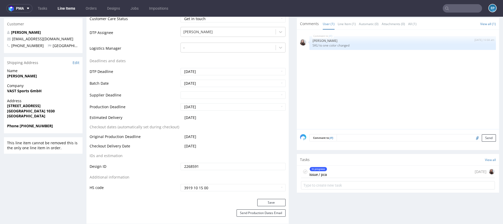
click at [338, 172] on div "In progress issue / pca [DATE]" at bounding box center [398, 172] width 194 height 12
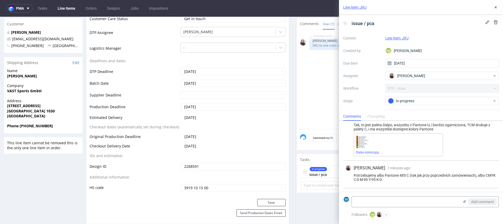
scroll to position [322, 0]
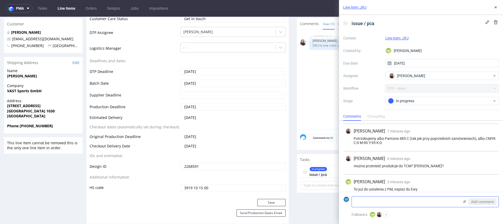
click at [371, 201] on textarea at bounding box center [405, 202] width 107 height 10
type textarea "tak, możemy przenieść do TCM bez kosztów dla klienta"
click at [483, 204] on span "Add comment" at bounding box center [482, 202] width 23 height 4
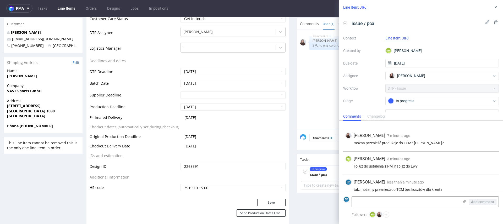
scroll to position [345, 0]
click at [373, 201] on textarea at bounding box center [405, 202] width 107 height 10
click at [378, 204] on textarea "zmienię dostawcę" at bounding box center [405, 202] width 107 height 10
type textarea "zmienię suppliera"
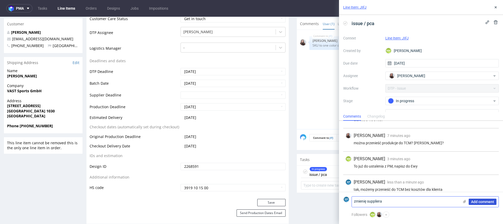
click at [473, 203] on span "Add comment" at bounding box center [482, 202] width 23 height 4
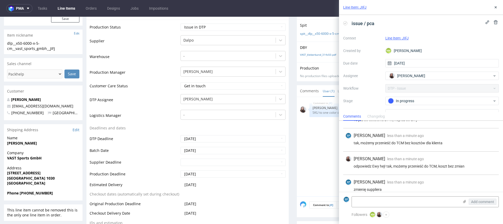
scroll to position [0, 0]
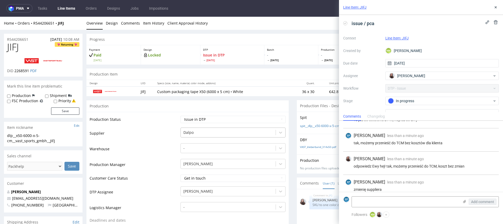
click at [202, 131] on div at bounding box center [228, 133] width 90 height 6
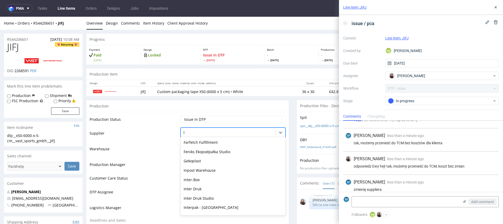
scroll to position [75, 0]
type input "tc"
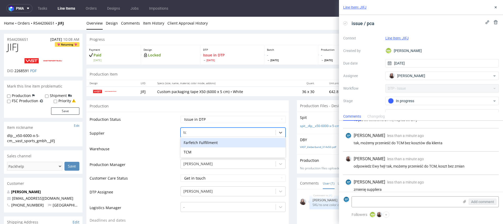
scroll to position [0, 0]
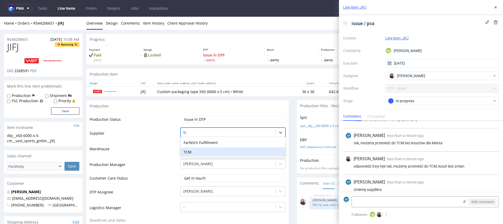
click at [200, 149] on div "TCM" at bounding box center [232, 152] width 105 height 9
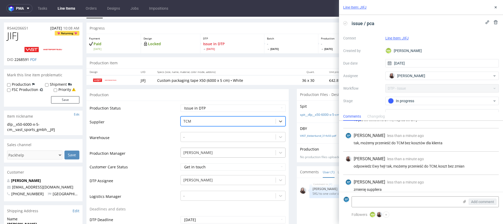
click at [200, 155] on div "Gajda Filip" at bounding box center [232, 151] width 105 height 7
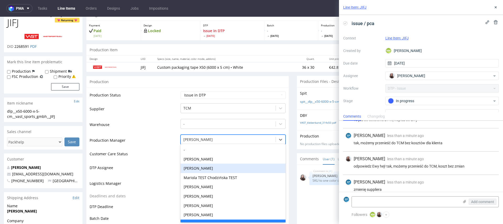
scroll to position [10, 0]
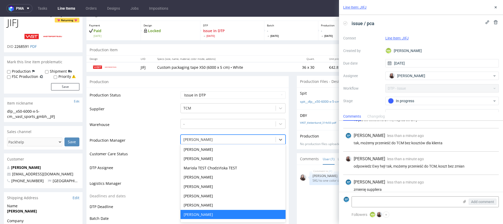
click at [158, 130] on td "Warehouse" at bounding box center [135, 127] width 90 height 16
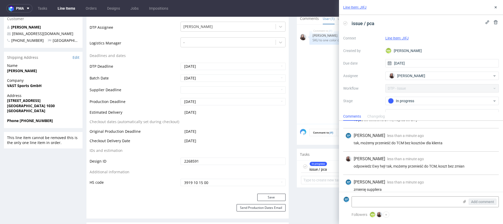
scroll to position [171, 0]
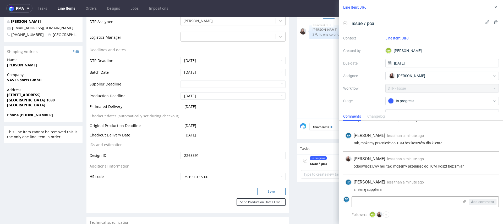
click at [267, 194] on button "Save" at bounding box center [271, 191] width 28 height 7
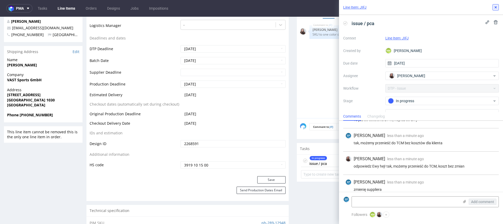
click at [494, 6] on icon at bounding box center [496, 7] width 4 height 4
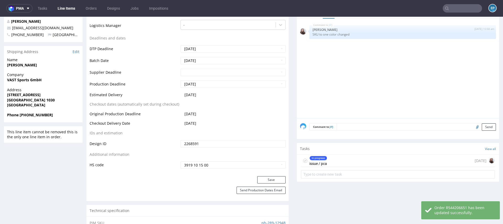
click at [369, 123] on textarea at bounding box center [416, 126] width 159 height 7
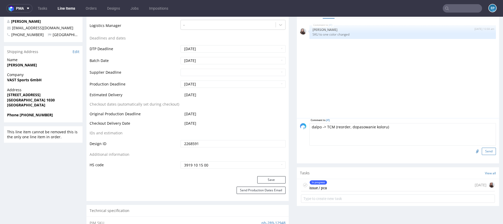
type textarea "dalpo -> TCM (reorder, dopasowanie koloru)"
click at [482, 148] on button "Send" at bounding box center [489, 151] width 14 height 7
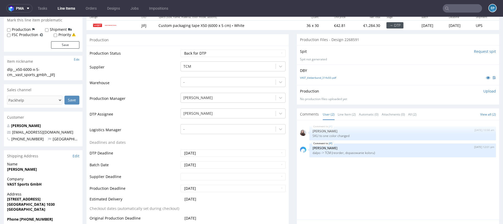
scroll to position [90, 0]
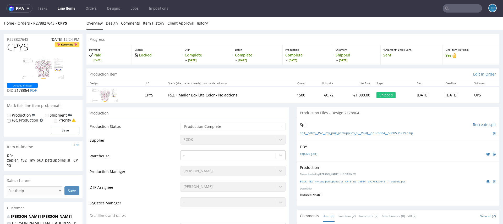
click at [73, 10] on link "Line Items" at bounding box center [66, 8] width 24 height 8
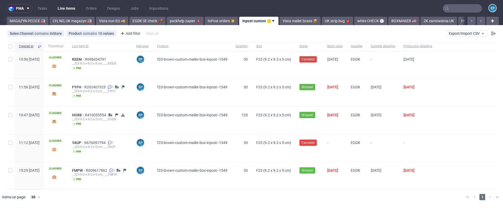
scroll to position [0, 148]
click at [460, 10] on input "text" at bounding box center [462, 8] width 39 height 8
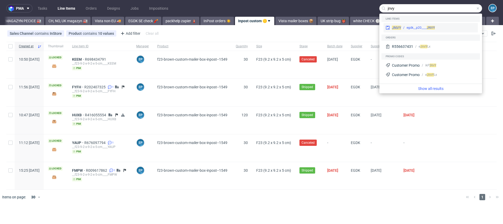
type input "jnvy"
click at [428, 25] on div "JNVY egdk__p20____ JNVY" at bounding box center [430, 27] width 94 height 9
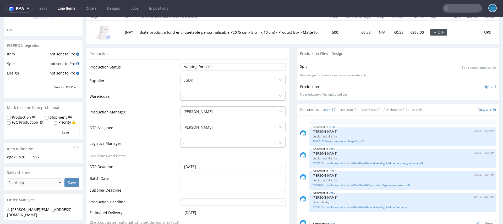
scroll to position [69, 0]
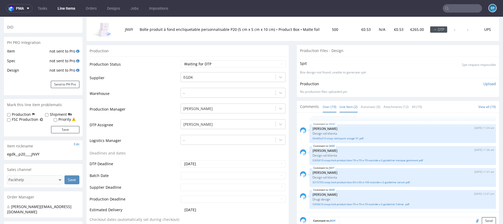
click at [349, 108] on link "Line Item (2)" at bounding box center [348, 106] width 18 height 11
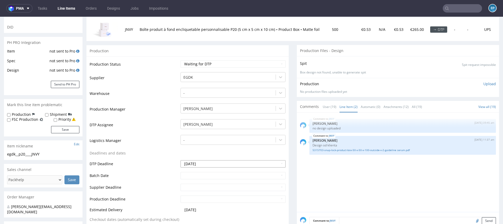
click at [213, 164] on input "2025-10-01" at bounding box center [232, 164] width 105 height 7
click at [202, 132] on td "14" at bounding box center [200, 133] width 8 height 8
type input "[DATE]"
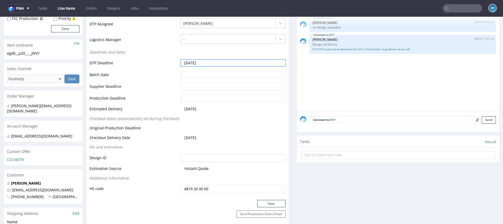
scroll to position [173, 0]
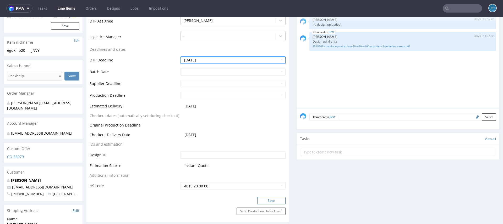
click at [268, 201] on button "Save" at bounding box center [271, 201] width 28 height 7
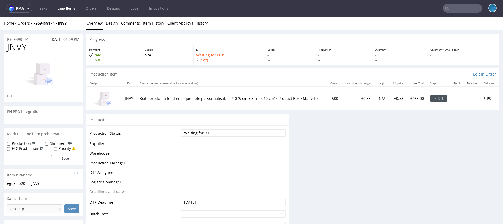
scroll to position [0, 0]
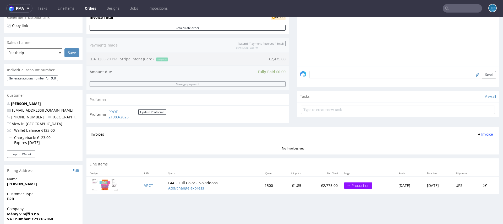
scroll to position [194, 0]
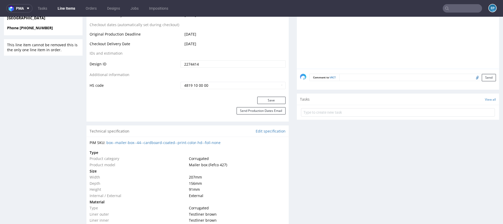
scroll to position [267, 0]
drag, startPoint x: 227, startPoint y: 143, endPoint x: 107, endPoint y: 143, distance: 119.7
click at [107, 143] on div "PIM SKU: box--mailer-box--44--cardboard-coated--print-color-hd--foil-none" at bounding box center [188, 142] width 196 height 5
copy link "box--mailer-box--44--cardboard-coated--print-color-hd--foil-none"
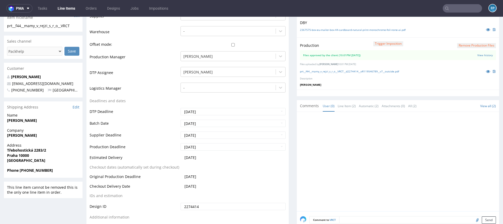
scroll to position [0, 0]
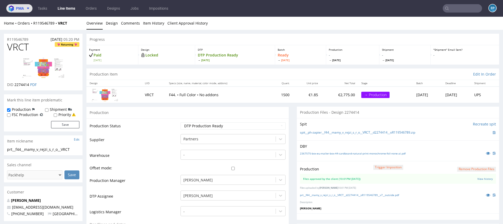
click at [23, 7] on span "pma" at bounding box center [20, 9] width 8 height 4
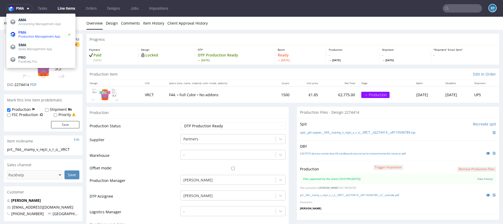
click at [249, 85] on th "Specs (size, name, material, color mode, addons)" at bounding box center [217, 83] width 103 height 7
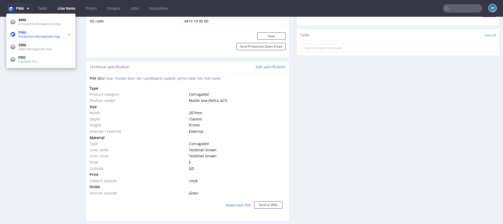
scroll to position [332, 0]
click at [324, 99] on div "Production Files - Design 2274414 Spit Recreate spit spit__ph-zapier__f44__mamy…" at bounding box center [398, 184] width 202 height 821
click at [27, 8] on icon at bounding box center [28, 8] width 4 height 4
click at [30, 8] on button "pma" at bounding box center [19, 8] width 26 height 8
click at [27, 8] on icon at bounding box center [28, 8] width 4 height 4
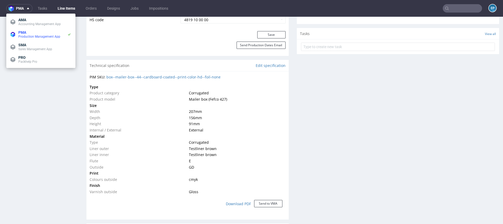
click at [140, 39] on div "Save" at bounding box center [187, 36] width 202 height 10
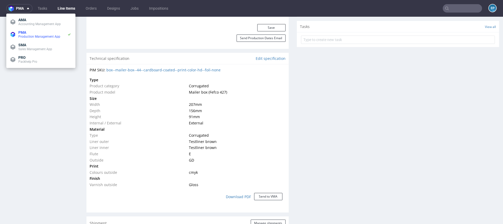
scroll to position [346, 0]
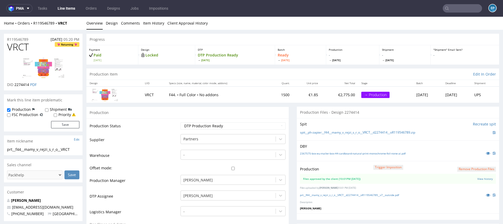
scroll to position [163, 0]
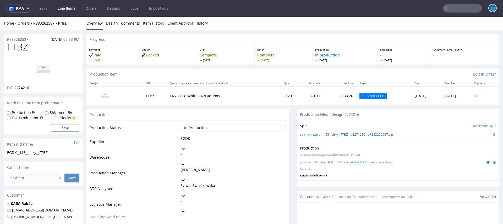
click at [65, 7] on link "Line Items" at bounding box center [66, 8] width 24 height 8
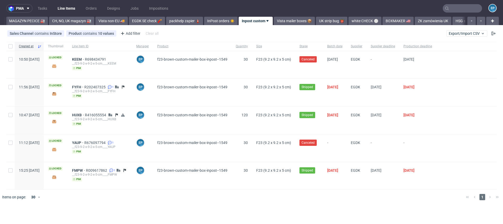
scroll to position [0, 145]
click at [264, 20] on icon at bounding box center [266, 21] width 4 height 4
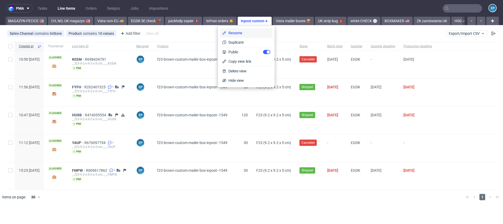
click at [244, 33] on span "Rename" at bounding box center [248, 32] width 44 height 5
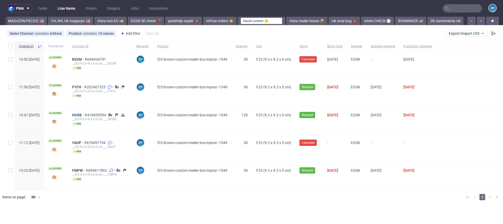
type input "Inpost custom 🟡"
click at [267, 20] on icon at bounding box center [269, 21] width 4 height 4
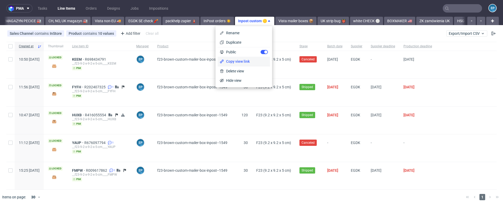
click at [239, 61] on span "Copy view link" at bounding box center [246, 61] width 44 height 5
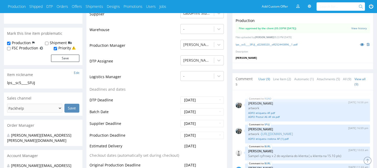
scroll to position [136, 0]
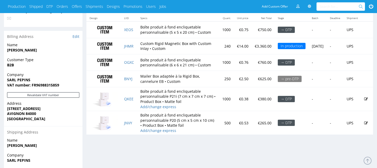
scroll to position [318, 0]
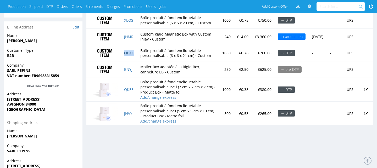
click at [128, 56] on link "OGXC" at bounding box center [129, 53] width 10 height 5
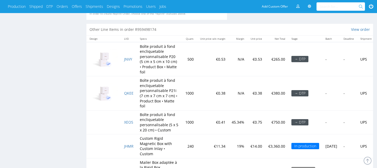
scroll to position [802, 0]
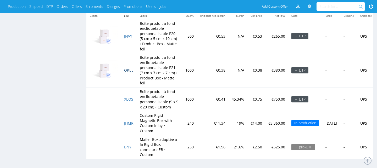
click at [128, 70] on span "QKEE" at bounding box center [128, 70] width 9 height 5
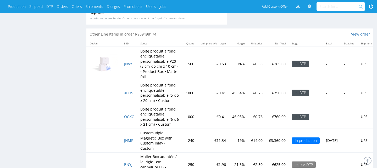
scroll to position [770, 0]
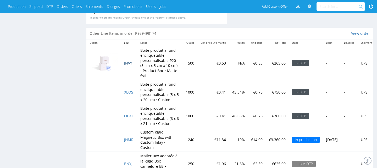
click at [128, 65] on span "JNVY" at bounding box center [128, 63] width 8 height 5
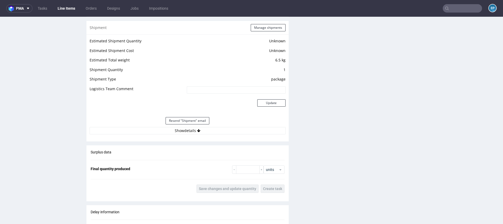
scroll to position [459, 0]
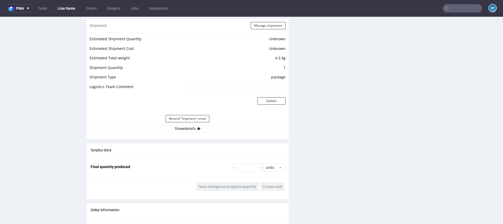
click at [230, 120] on div "Resend "Shipment" email" at bounding box center [188, 119] width 196 height 13
click at [230, 125] on button "Show details" at bounding box center [188, 128] width 196 height 7
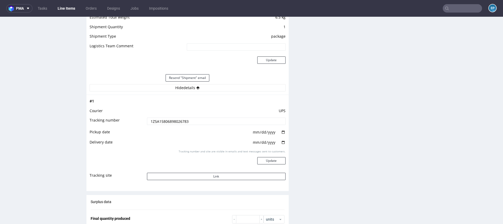
scroll to position [508, 0]
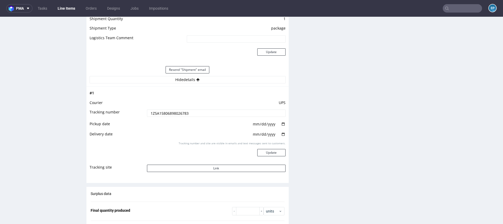
click at [176, 113] on input "1Z5A15806898026783" at bounding box center [216, 113] width 139 height 7
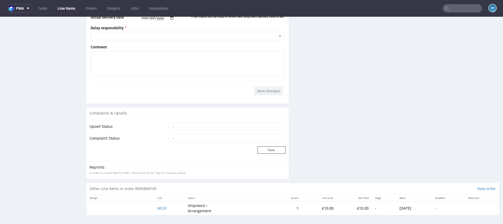
scroll to position [677, 0]
click at [206, 140] on select "- Complaint Received Complaint Rejected Complaint Accepted (DTP Issue) - Reprin…" at bounding box center [227, 140] width 116 height 7
select select "accepted_shipping_issue_reprint"
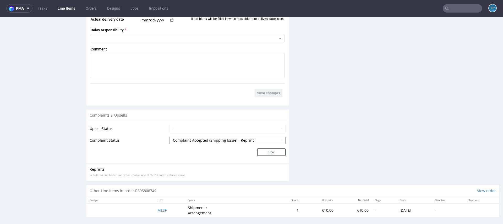
click at [169, 137] on select "- Complaint Received Complaint Rejected Complaint Accepted (DTP Issue) - Reprin…" at bounding box center [227, 140] width 116 height 7
click at [265, 152] on button "Save" at bounding box center [271, 152] width 28 height 7
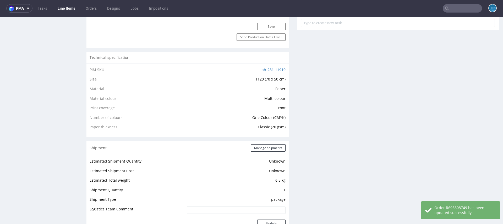
scroll to position [700, 0]
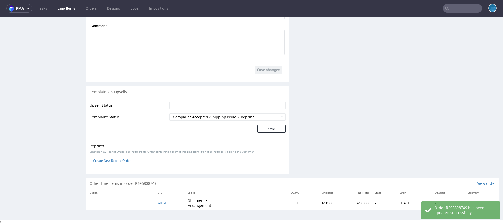
click at [121, 158] on button "Create New Reprint Order" at bounding box center [112, 160] width 45 height 7
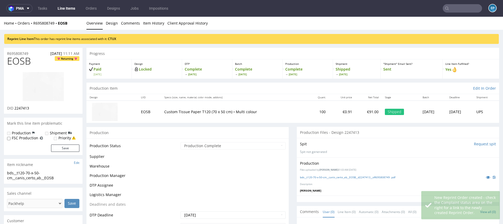
scroll to position [0, 0]
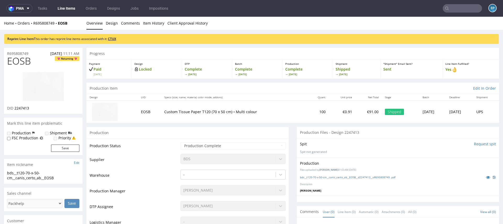
click at [111, 39] on link "CTUX" at bounding box center [112, 39] width 8 height 4
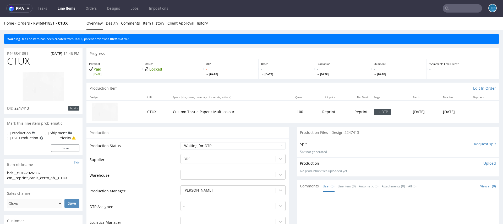
click at [15, 133] on label "Production" at bounding box center [21, 133] width 19 height 5
click at [10, 133] on input "Production" at bounding box center [8, 134] width 3 height 4
checkbox input "true"
click at [46, 132] on input "Shipment" at bounding box center [46, 134] width 3 height 4
checkbox input "true"
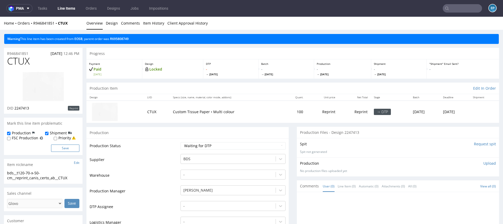
click at [61, 149] on button "Save" at bounding box center [65, 148] width 28 height 7
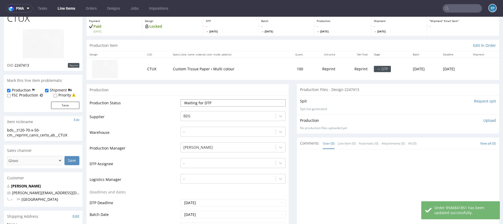
scroll to position [139, 0]
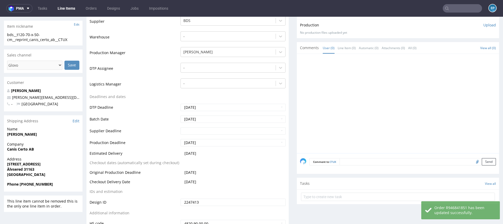
click at [353, 162] on textarea at bounding box center [417, 161] width 156 height 7
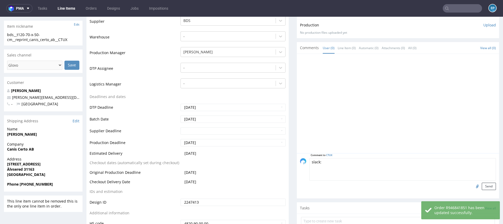
paste textarea "https://packhelp.slack.com/archives/C03DDT8J2TB/p1759743503955459"
type textarea "slack: https://packhelp.slack.com/archives/C03DDT8J2TB/p1759743503955459"
click at [483, 184] on button "Send" at bounding box center [489, 186] width 14 height 7
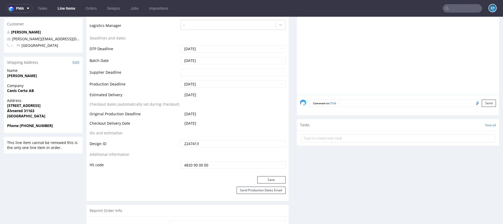
scroll to position [206, 0]
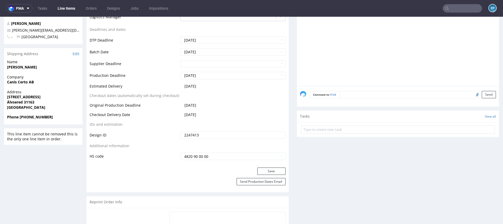
click at [349, 96] on textarea at bounding box center [417, 94] width 156 height 7
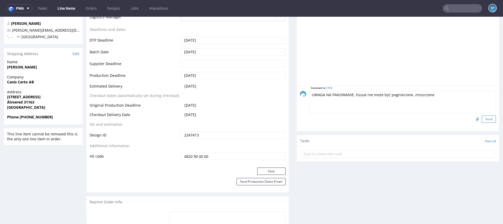
type textarea "UWAGA NA PAKOWANIE, tissue nie może być pogniecione, zniszczone"
click at [484, 121] on button "Send" at bounding box center [489, 119] width 14 height 7
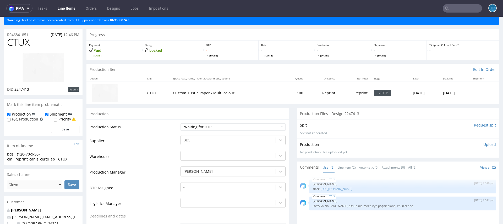
scroll to position [15, 0]
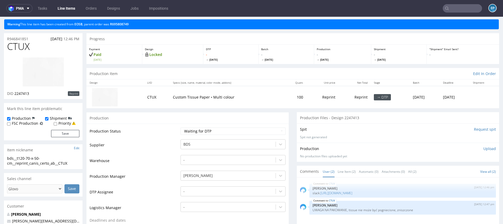
click at [66, 10] on link "Line Items" at bounding box center [66, 8] width 24 height 8
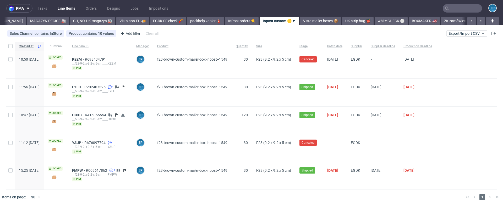
scroll to position [0, 148]
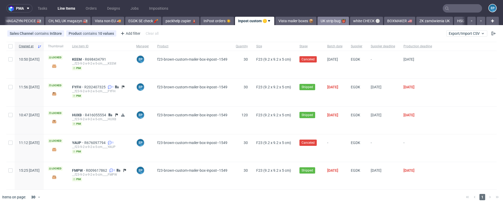
click at [317, 22] on link "UK strip bug 👹" at bounding box center [332, 21] width 31 height 8
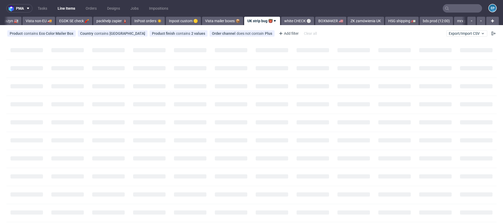
scroll to position [0, 227]
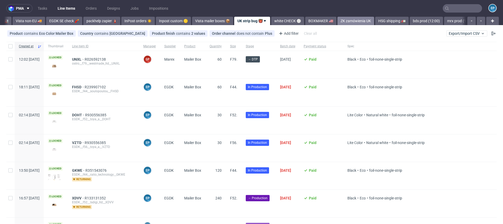
click at [341, 21] on link "ZK zamówienia UK" at bounding box center [355, 21] width 37 height 8
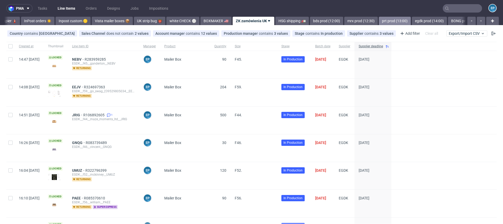
click at [379, 21] on link "prt prod (13:00)" at bounding box center [395, 21] width 32 height 8
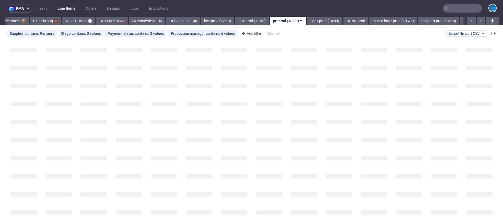
scroll to position [0, 463]
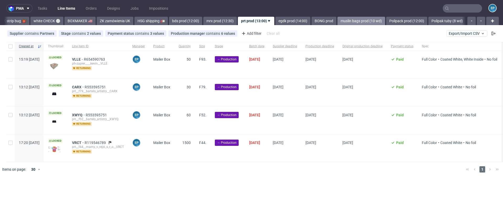
click at [344, 21] on link "muslin bags prod (10 wd)" at bounding box center [361, 21] width 48 height 8
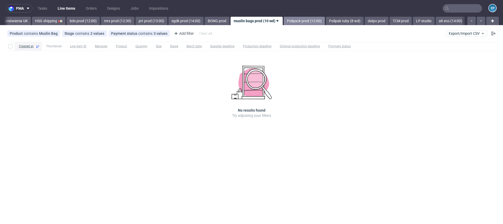
click at [291, 22] on link "Polipack prod (12:00)" at bounding box center [304, 21] width 41 height 8
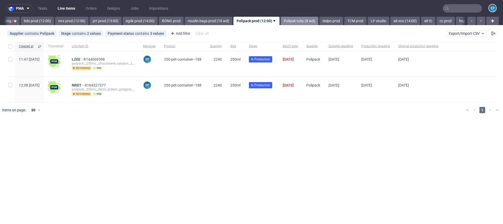
click at [281, 21] on link "Polipak tuby (8 wd)" at bounding box center [300, 21] width 38 height 8
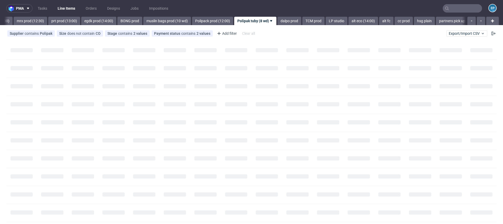
scroll to position [0, 654]
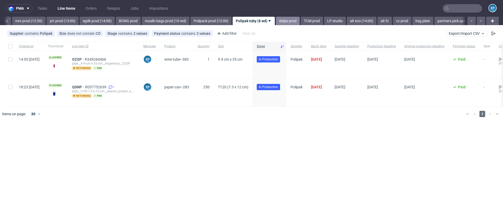
click at [276, 20] on link "dalpo prod" at bounding box center [288, 21] width 24 height 8
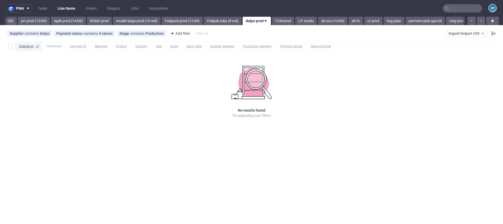
click at [272, 20] on link "TCM prod" at bounding box center [283, 21] width 22 height 8
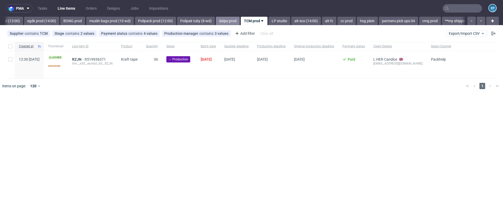
scroll to position [0, 707]
click at [271, 20] on link "LP studio" at bounding box center [282, 21] width 22 height 8
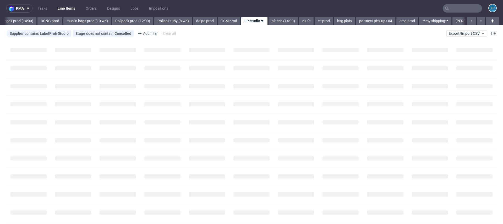
scroll to position [0, 733]
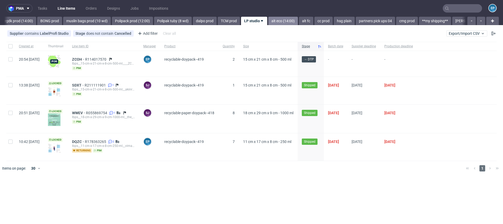
click at [268, 21] on link "alt eco (14:00)" at bounding box center [283, 21] width 30 height 8
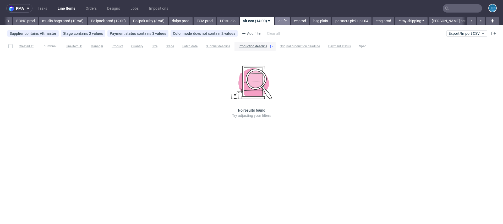
click at [275, 21] on link "alt fc" at bounding box center [282, 21] width 14 height 8
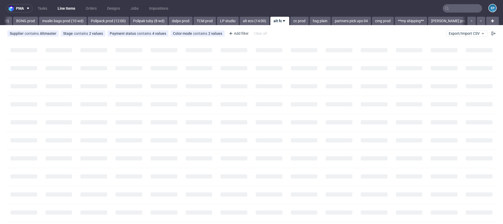
scroll to position [0, 780]
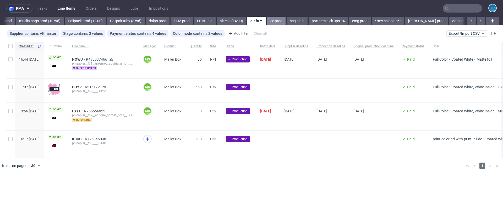
click at [267, 20] on link "cc prod" at bounding box center [276, 21] width 18 height 8
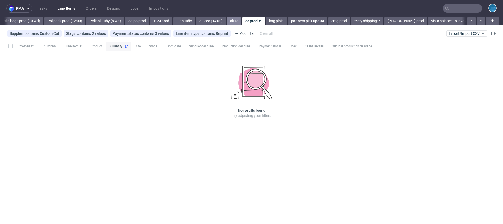
click at [227, 21] on link "alt fc" at bounding box center [234, 21] width 14 height 8
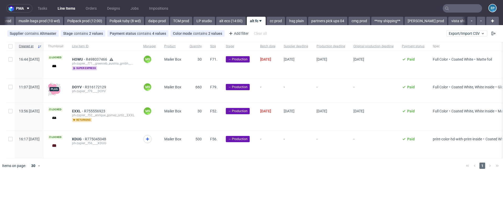
scroll to position [0, 780]
click at [85, 138] on span "KDUG" at bounding box center [78, 139] width 13 height 4
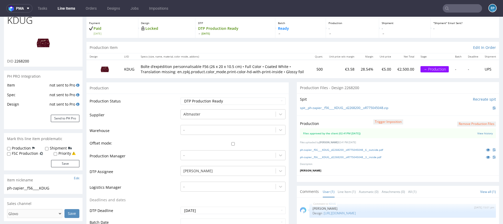
scroll to position [39, 0]
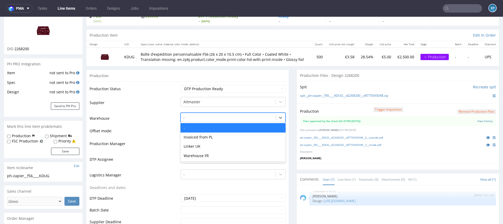
click at [193, 117] on div at bounding box center [228, 118] width 90 height 6
click at [154, 113] on td "Warehouse" at bounding box center [135, 120] width 90 height 16
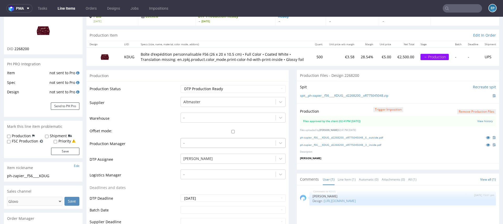
click at [193, 144] on div "-" at bounding box center [232, 143] width 105 height 10
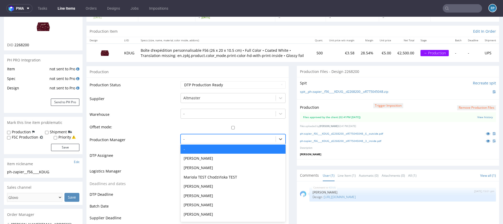
scroll to position [43, 0]
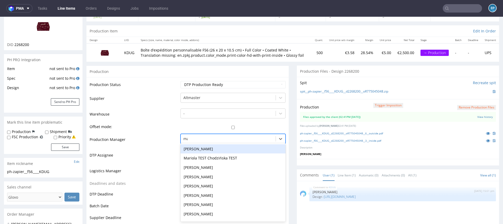
type input "mak"
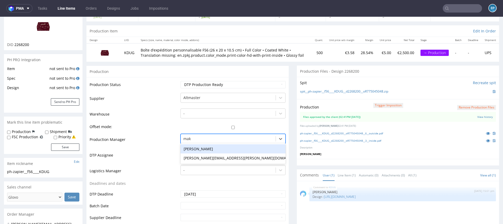
click at [200, 151] on div "Maksymilian Szyszko" at bounding box center [232, 149] width 105 height 9
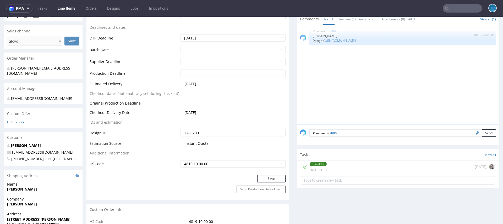
scroll to position [268, 0]
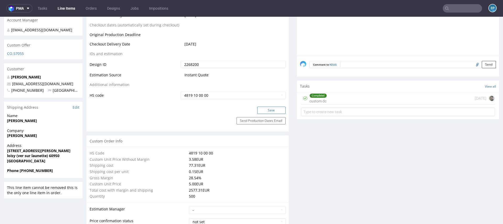
click at [268, 109] on button "Save" at bounding box center [271, 110] width 28 height 7
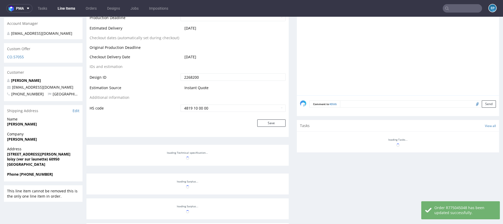
scroll to position [265, 0]
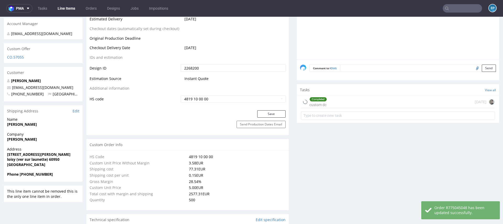
click at [65, 10] on link "Line Items" at bounding box center [66, 8] width 24 height 8
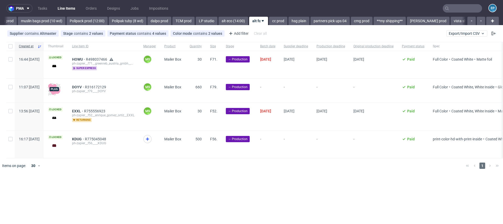
scroll to position [0, 780]
click at [231, 35] on div "Add filter" at bounding box center [238, 33] width 23 height 8
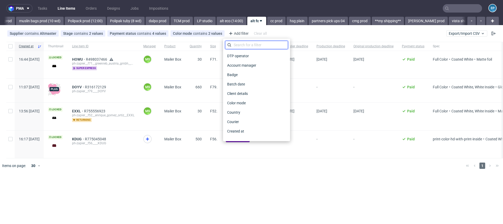
click at [239, 43] on input "text" at bounding box center [256, 45] width 63 height 8
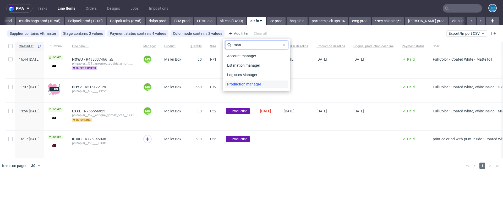
type input "man"
click at [247, 81] on span "Production manager" at bounding box center [244, 84] width 38 height 7
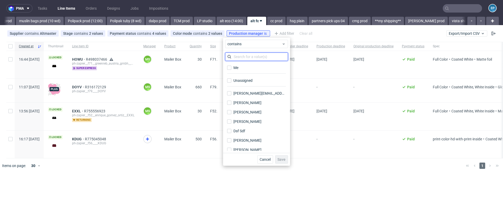
click at [246, 59] on input "text" at bounding box center [256, 57] width 63 height 8
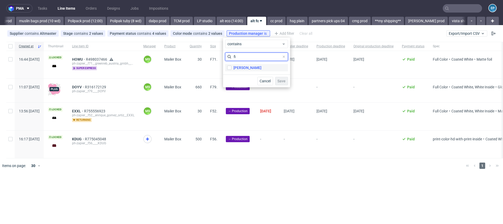
type input "fi"
click at [246, 67] on div "Gajda Filip" at bounding box center [247, 67] width 28 height 5
click at [231, 67] on input "Gajda Filip" at bounding box center [229, 68] width 4 height 4
checkbox input "true"
click at [235, 57] on input "fi" at bounding box center [256, 57] width 63 height 8
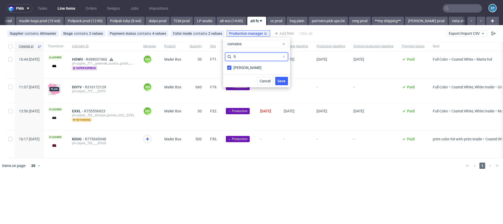
click at [235, 57] on input "fi" at bounding box center [256, 57] width 63 height 8
type input "ewa"
click at [238, 68] on div "Ewa Prus" at bounding box center [247, 67] width 28 height 5
click at [231, 68] on input "Ewa Prus" at bounding box center [229, 68] width 4 height 4
checkbox input "true"
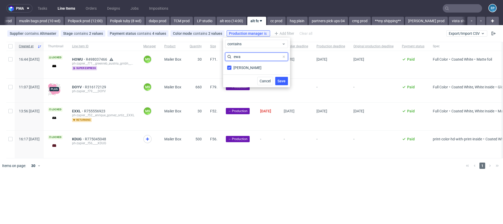
click at [241, 56] on input "ewa" at bounding box center [256, 57] width 63 height 8
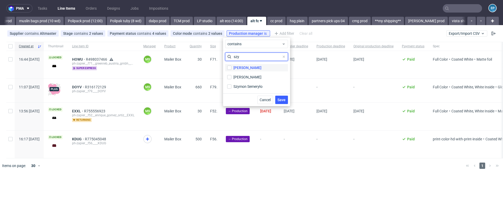
type input "szy"
click at [244, 67] on div "Maksymilian Szyszko" at bounding box center [247, 67] width 28 height 5
click at [231, 67] on input "Maksymilian Szyszko" at bounding box center [229, 68] width 4 height 4
checkbox input "true"
click at [283, 100] on span "Save" at bounding box center [281, 100] width 8 height 4
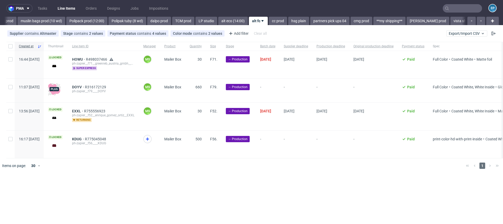
scroll to position [0, 780]
click at [85, 137] on span "KDUG" at bounding box center [78, 139] width 13 height 4
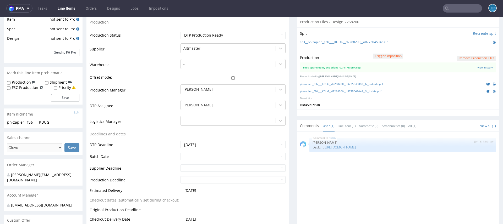
scroll to position [97, 0]
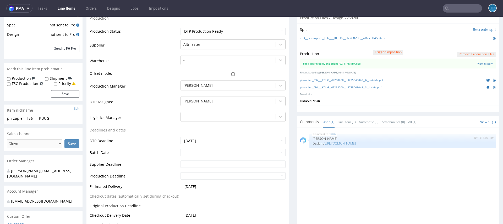
click at [72, 11] on link "Line Items" at bounding box center [66, 8] width 24 height 8
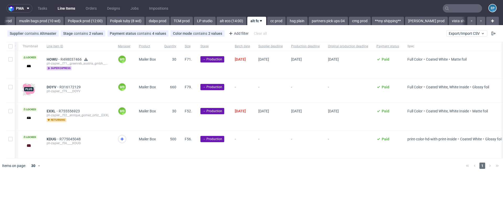
scroll to position [0, 60]
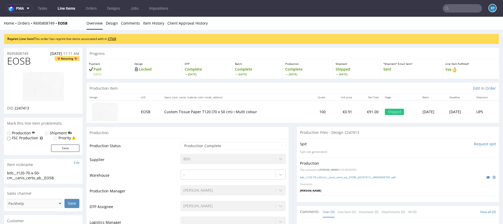
click at [115, 38] on link "CTUX" at bounding box center [112, 39] width 8 height 4
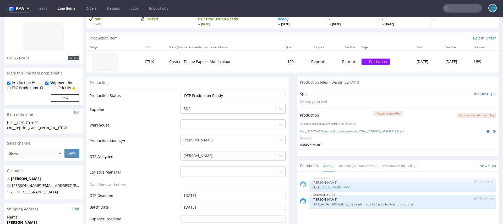
scroll to position [77, 0]
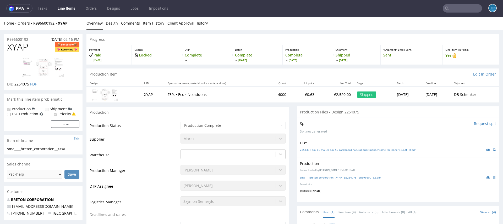
scroll to position [1, 0]
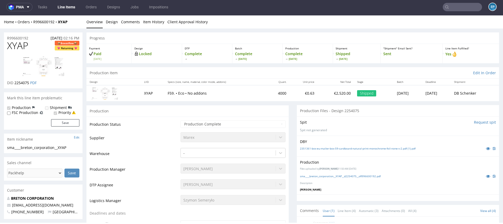
click at [64, 6] on link "Line Items" at bounding box center [66, 7] width 24 height 8
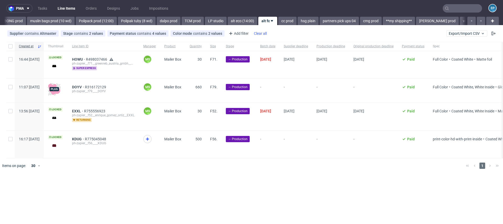
scroll to position [0, 780]
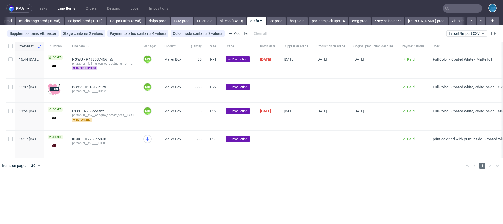
click at [171, 20] on link "TCM prod" at bounding box center [182, 21] width 22 height 8
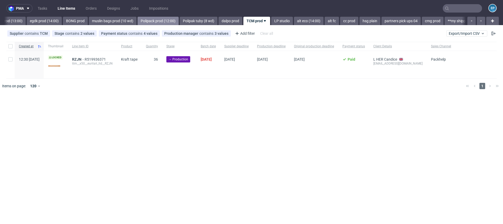
click at [138, 20] on link "Polipack prod (12:00)" at bounding box center [158, 21] width 41 height 8
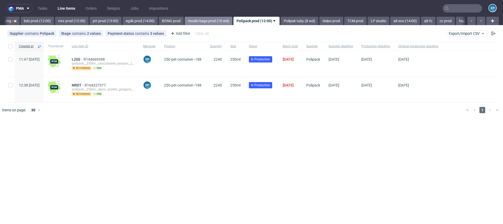
click at [185, 19] on link "muslin bags prod (10 wd)" at bounding box center [209, 21] width 48 height 8
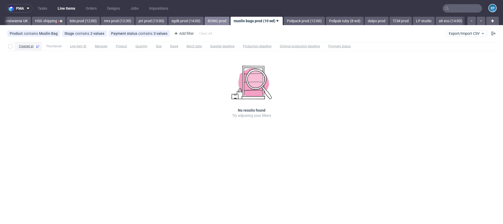
click at [205, 21] on link "BONG prod" at bounding box center [217, 21] width 25 height 8
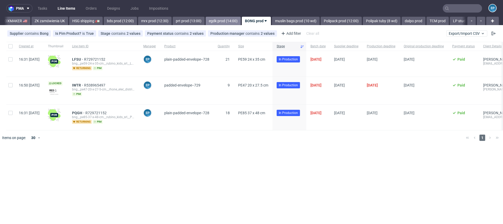
click at [206, 23] on link "egdk prod (14:00)" at bounding box center [223, 21] width 35 height 8
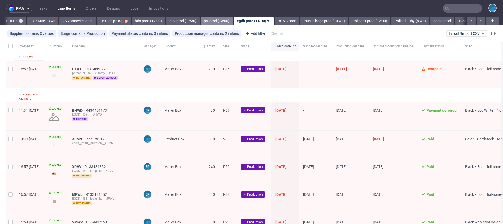
click at [201, 23] on link "prt prod (13:00)" at bounding box center [217, 21] width 32 height 8
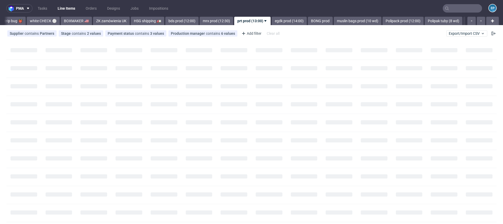
scroll to position [0, 463]
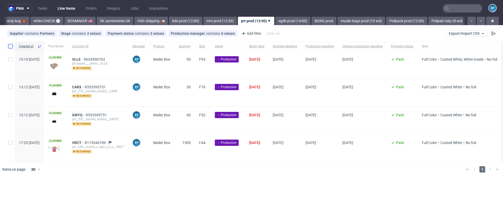
click at [12, 47] on input "checkbox" at bounding box center [10, 46] width 4 height 4
checkbox input "true"
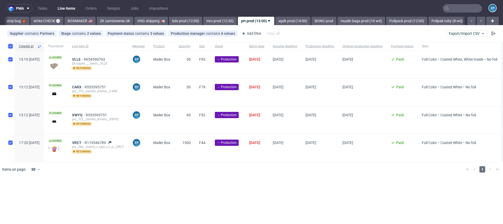
checkbox input "true"
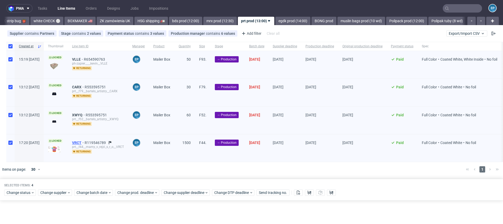
click at [85, 142] on span "VRCT" at bounding box center [78, 143] width 13 height 4
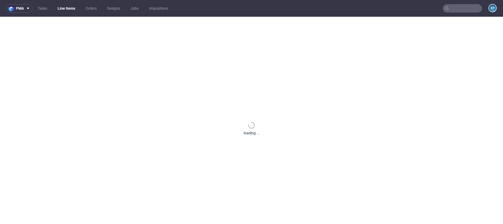
click at [67, 9] on link "Line Items" at bounding box center [66, 8] width 24 height 8
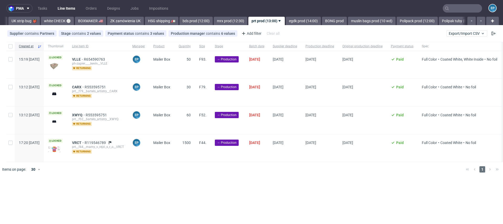
scroll to position [0, 463]
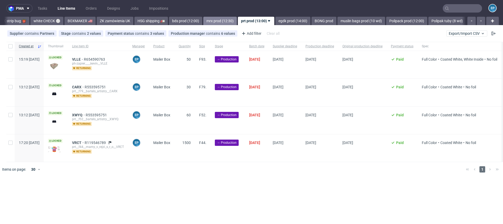
click at [203, 21] on link "mrx prod (12:30)" at bounding box center [220, 21] width 34 height 8
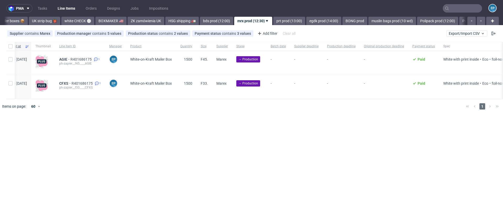
scroll to position [0, 13]
click at [29, 18] on link "UK strip bug 👹" at bounding box center [44, 21] width 31 height 8
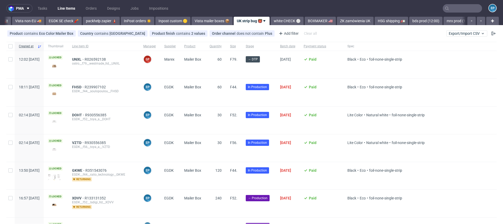
scroll to position [0, 227]
click at [337, 23] on link "ZK zamówienia UK" at bounding box center [355, 21] width 37 height 8
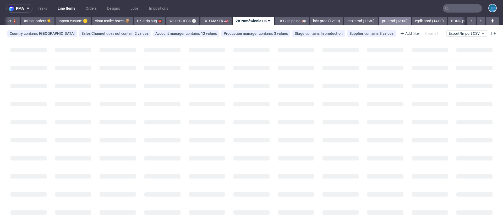
click at [379, 21] on link "prt prod (13:00)" at bounding box center [395, 21] width 32 height 8
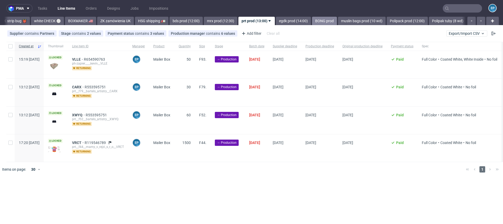
scroll to position [0, 463]
click at [437, 142] on span "Full Color" at bounding box center [429, 143] width 15 height 4
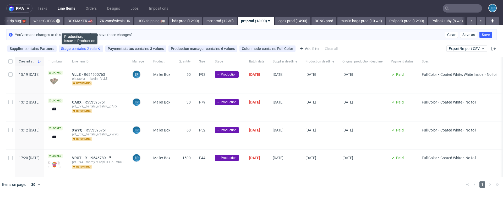
click at [98, 47] on icon at bounding box center [99, 49] width 4 height 4
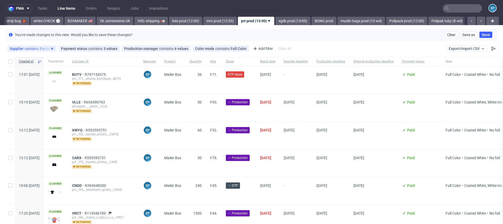
click at [53, 48] on icon at bounding box center [52, 49] width 4 height 4
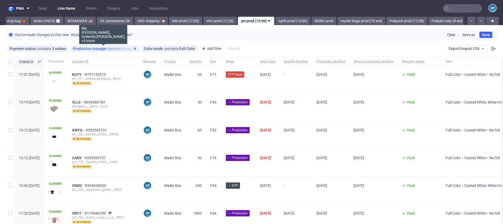
click at [133, 48] on icon at bounding box center [135, 49] width 4 height 4
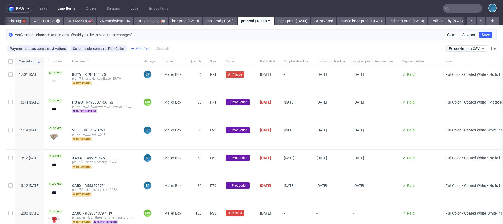
click at [134, 50] on div "Add filter" at bounding box center [140, 49] width 23 height 8
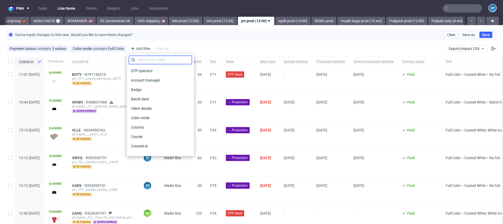
click at [141, 60] on input "text" at bounding box center [160, 60] width 63 height 8
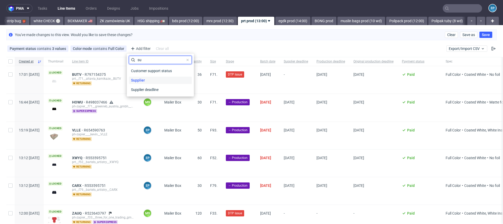
type input "su"
click at [144, 80] on span "Supplier" at bounding box center [138, 80] width 18 height 7
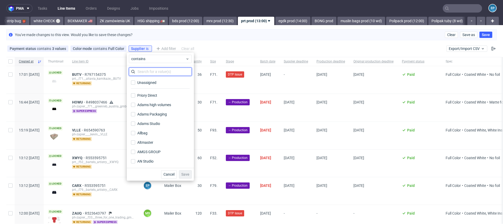
click at [143, 74] on input "text" at bounding box center [160, 72] width 63 height 8
type input "n"
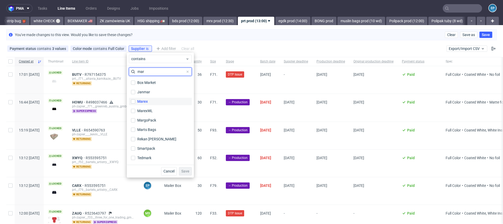
type input "mar"
click at [147, 104] on label "Marex" at bounding box center [160, 101] width 63 height 7
click at [135, 104] on input "Marex" at bounding box center [133, 102] width 4 height 4
checkbox input "true"
click at [185, 170] on span "Save" at bounding box center [185, 172] width 8 height 4
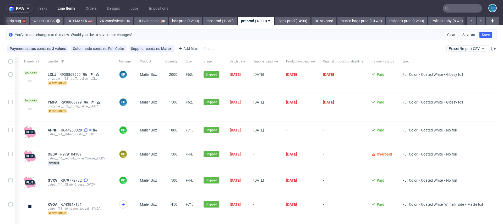
scroll to position [0, 0]
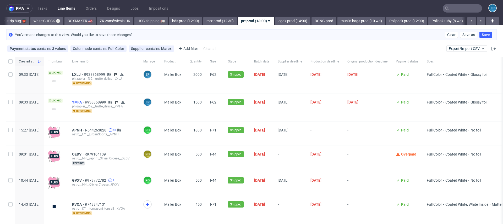
click at [85, 101] on span "YMFA" at bounding box center [78, 102] width 13 height 4
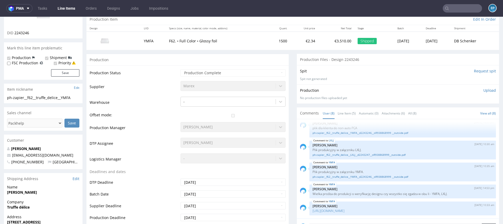
scroll to position [64, 0]
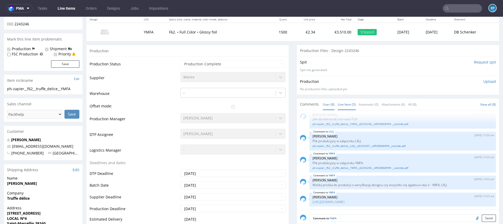
click at [339, 105] on link "Line Item (5)" at bounding box center [347, 104] width 18 height 11
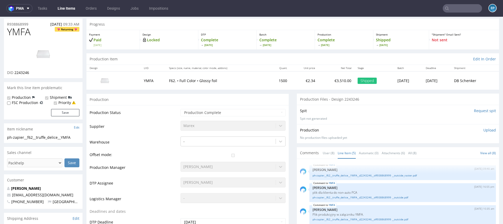
scroll to position [0, 0]
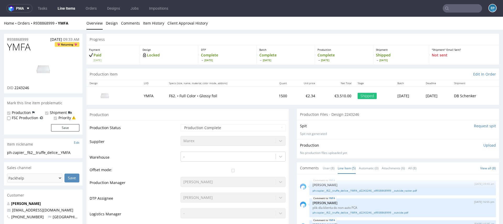
click at [68, 6] on link "Line Items" at bounding box center [66, 8] width 24 height 8
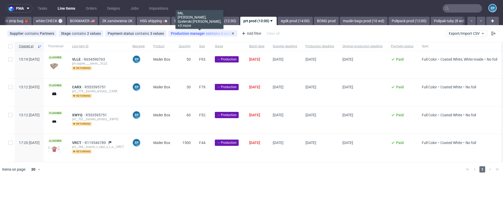
scroll to position [0, 463]
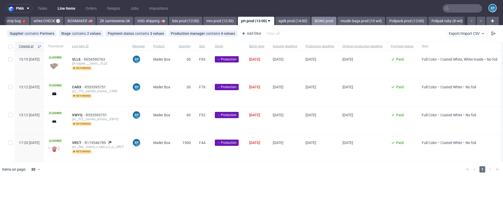
click at [311, 22] on link "BONG prod" at bounding box center [323, 21] width 25 height 8
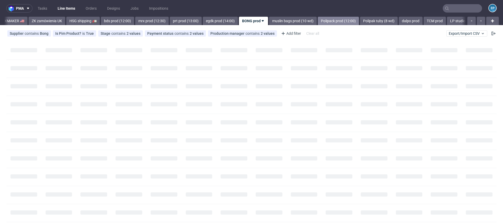
click at [329, 23] on link "Polipack prod (12:00)" at bounding box center [338, 21] width 41 height 8
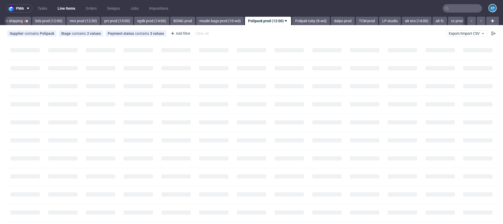
scroll to position [0, 614]
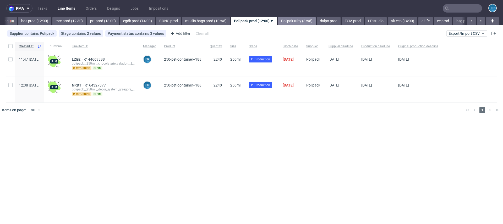
click at [278, 21] on link "Polipak tuby (8 wd)" at bounding box center [297, 21] width 38 height 8
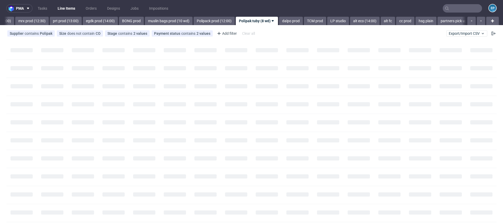
scroll to position [0, 654]
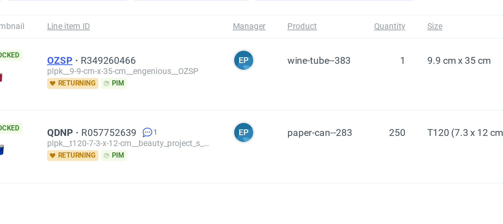
click at [85, 59] on span "OZSP" at bounding box center [78, 59] width 13 height 4
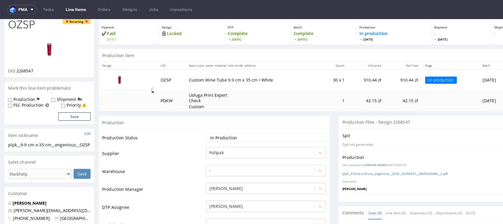
scroll to position [28, 0]
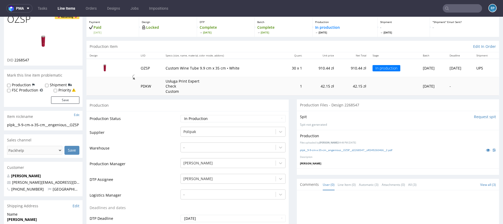
click at [414, 151] on div "plpk__9-9-cm-x-35-cm__engenious__OZSP__d2268547__oR349260466__2.pdf" at bounding box center [398, 150] width 196 height 6
click at [486, 149] on icon at bounding box center [488, 151] width 4 height 4
click at [66, 8] on link "Line Items" at bounding box center [66, 8] width 24 height 8
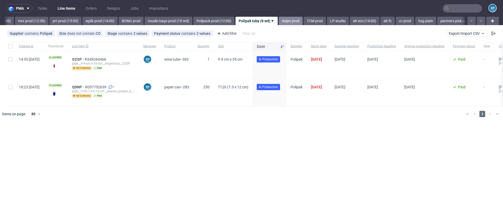
scroll to position [0, 652]
click at [82, 22] on link "egdk prod (14:00)" at bounding box center [99, 21] width 35 height 8
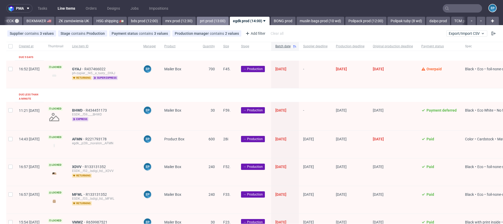
scroll to position [0, 500]
click at [201, 19] on link "prt prod (13:00)" at bounding box center [217, 21] width 32 height 8
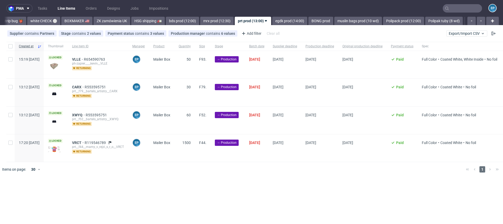
scroll to position [0, 463]
click at [10, 48] on input "checkbox" at bounding box center [10, 46] width 4 height 4
checkbox input "true"
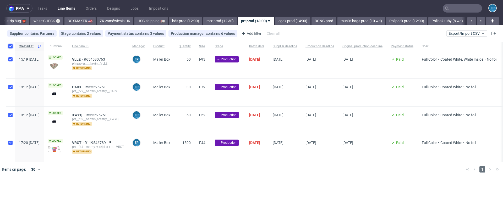
checkbox input "true"
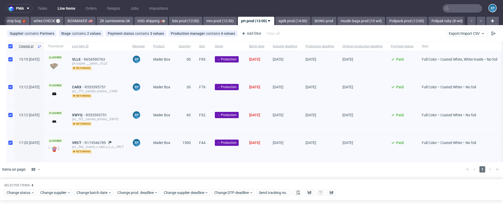
click at [11, 146] on div at bounding box center [10, 149] width 8 height 28
checkbox input "false"
click at [300, 196] on div "Selected items: 3 Change status Change supplier Change batch date Change prod. …" at bounding box center [251, 190] width 503 height 22
click at [292, 193] on div "Change status Change supplier Change batch date Change prod. deadline Change su…" at bounding box center [251, 193] width 495 height 8
click at [299, 193] on use at bounding box center [298, 193] width 3 height 4
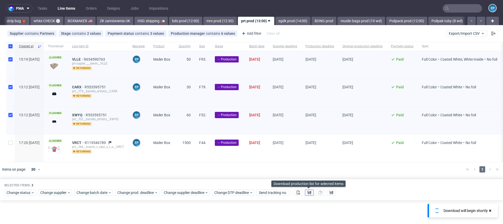
click at [309, 192] on use at bounding box center [310, 193] width 4 height 4
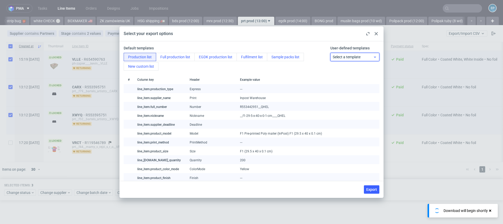
click at [352, 58] on span "Select a template" at bounding box center [353, 56] width 41 height 5
click at [351, 78] on div "prt production list" at bounding box center [354, 78] width 45 height 9
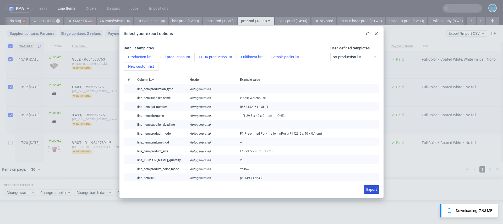
click at [374, 189] on span "Export" at bounding box center [371, 190] width 11 height 4
checkbox input "false"
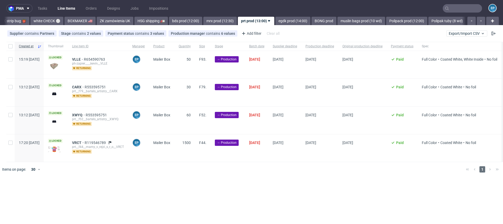
click at [10, 49] on div at bounding box center [10, 46] width 8 height 9
checkbox input "true"
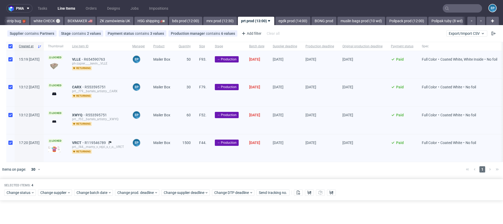
click at [14, 146] on div at bounding box center [10, 149] width 8 height 28
checkbox input "false"
click at [20, 190] on div "Change status" at bounding box center [20, 193] width 32 height 6
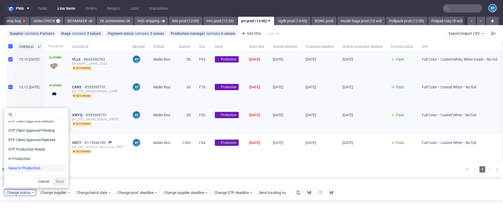
scroll to position [43, 0]
click at [27, 159] on span "In Production" at bounding box center [19, 157] width 26 height 7
click at [57, 180] on span "Save" at bounding box center [60, 182] width 8 height 4
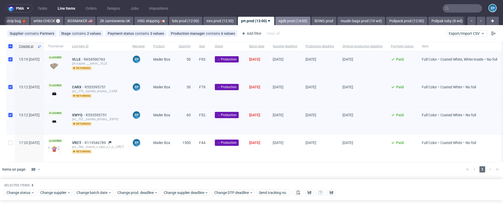
click at [275, 23] on link "egdk prod (14:00)" at bounding box center [292, 21] width 35 height 8
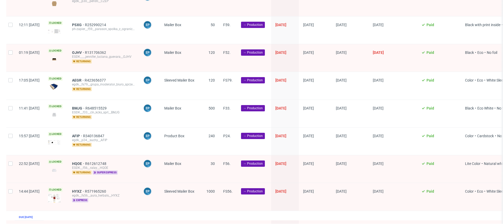
scroll to position [608, 0]
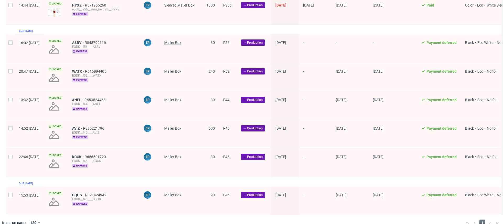
click at [181, 41] on span "Mailer Box" at bounding box center [172, 43] width 17 height 4
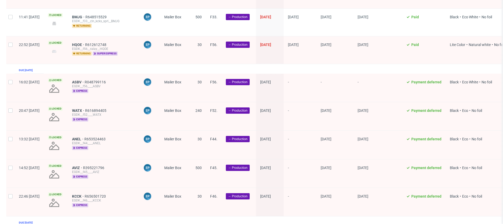
scroll to position [440, 0]
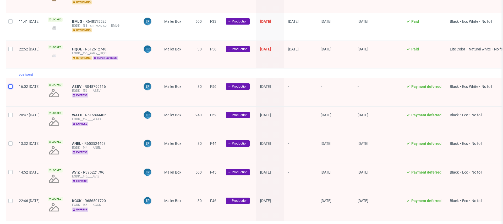
click at [11, 85] on input "checkbox" at bounding box center [10, 87] width 4 height 4
checkbox input "true"
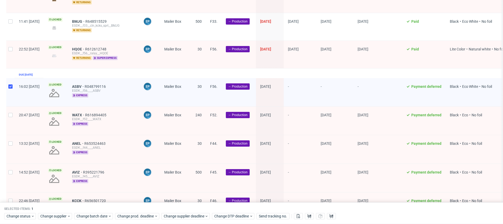
click at [12, 113] on div at bounding box center [10, 121] width 8 height 28
checkbox input "true"
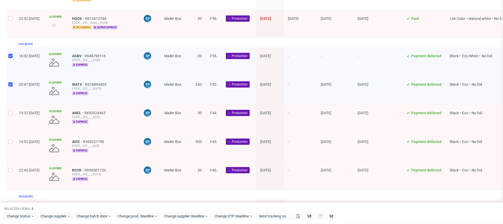
scroll to position [484, 0]
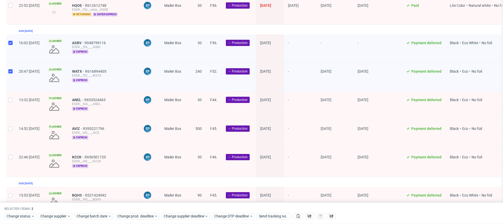
click at [11, 101] on div at bounding box center [10, 106] width 8 height 28
checkbox input "true"
click at [12, 125] on div at bounding box center [10, 134] width 8 height 28
checkbox input "true"
click at [12, 149] on div at bounding box center [10, 163] width 8 height 28
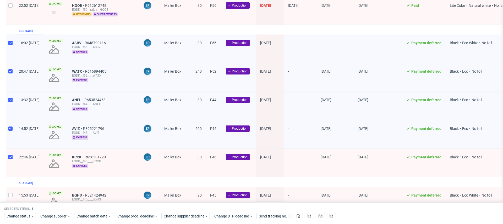
checkbox input "true"
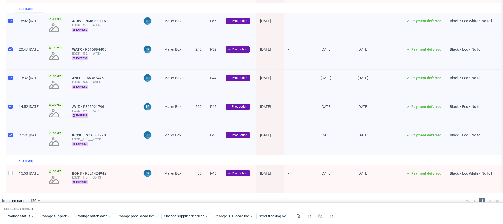
click at [11, 165] on div at bounding box center [10, 179] width 8 height 28
checkbox input "true"
click at [90, 215] on span "Change batch date" at bounding box center [91, 216] width 31 height 5
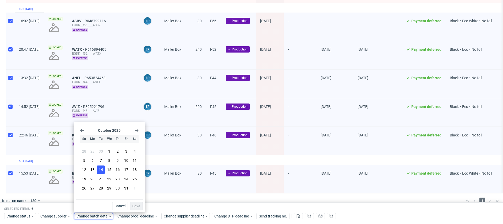
click at [104, 169] on button "14" at bounding box center [101, 170] width 8 height 8
click at [136, 203] on button "Save" at bounding box center [136, 206] width 13 height 8
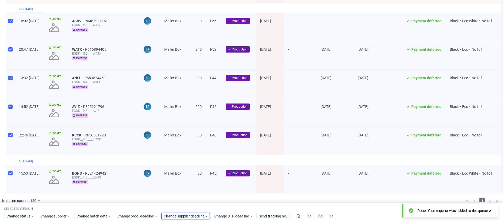
click at [198, 217] on span "Change supplier deadline" at bounding box center [184, 216] width 41 height 5
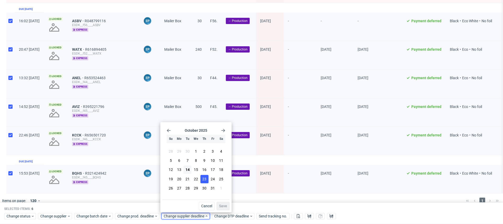
click at [204, 181] on span "23" at bounding box center [204, 179] width 4 height 5
click at [225, 210] on button "Save" at bounding box center [223, 206] width 13 height 8
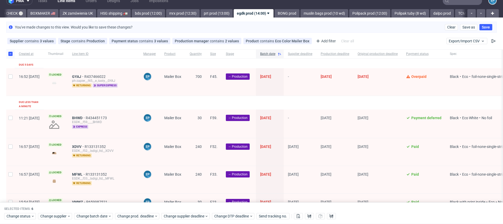
scroll to position [5, 0]
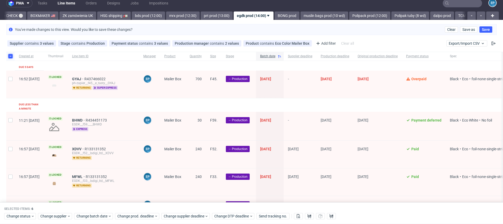
click at [11, 55] on input "checkbox" at bounding box center [10, 56] width 4 height 4
checkbox input "false"
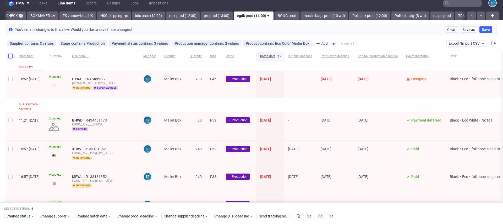
checkbox input "false"
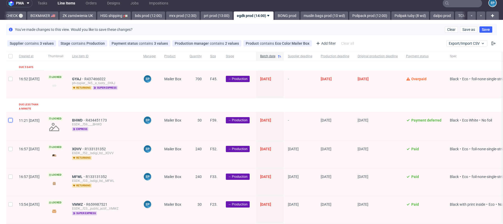
click at [10, 118] on input "checkbox" at bounding box center [10, 120] width 4 height 4
checkbox input "true"
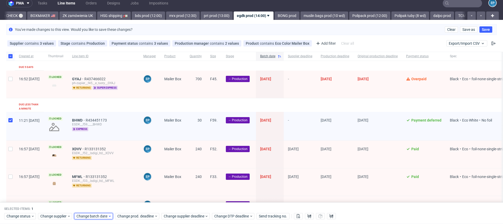
click at [100, 218] on span "Change batch date" at bounding box center [91, 216] width 31 height 5
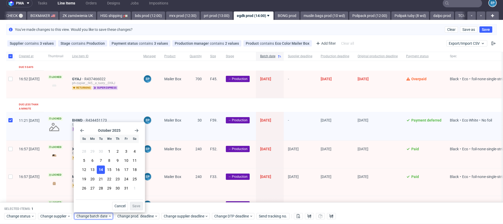
click at [101, 174] on section "28 29 30 1 2 3 4 5 6 7 8 9 10 11 12 13 14 15 16 17 18 19 20 21 22 23 24 25 26 2…" at bounding box center [109, 170] width 59 height 46
click at [101, 172] on span "14" at bounding box center [101, 170] width 4 height 5
click at [138, 209] on button "Save" at bounding box center [136, 206] width 13 height 8
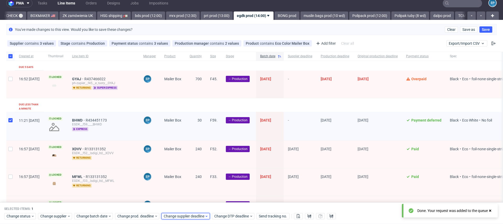
click at [188, 218] on span "Change supplier deadline" at bounding box center [184, 216] width 41 height 5
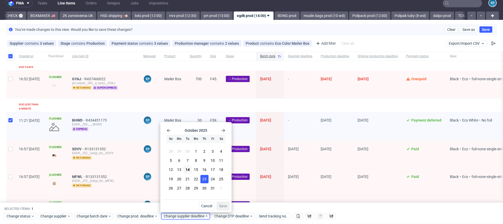
click at [204, 180] on span "23" at bounding box center [204, 179] width 4 height 5
click at [225, 207] on span "Save" at bounding box center [223, 207] width 8 height 4
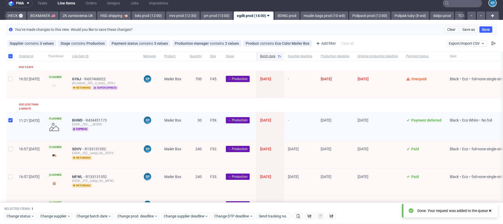
click at [118, 89] on span "super express" at bounding box center [105, 88] width 25 height 4
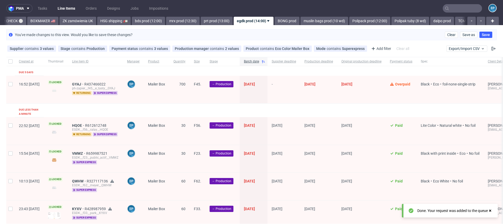
scroll to position [16, 0]
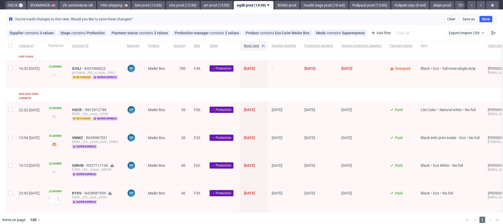
click at [13, 69] on div at bounding box center [10, 74] width 8 height 28
checkbox input "true"
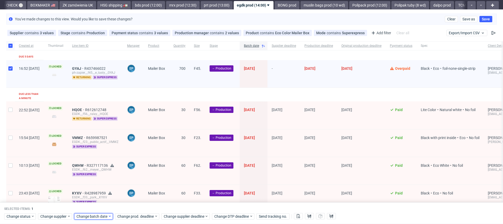
click at [97, 216] on span "Change batch date" at bounding box center [91, 216] width 31 height 5
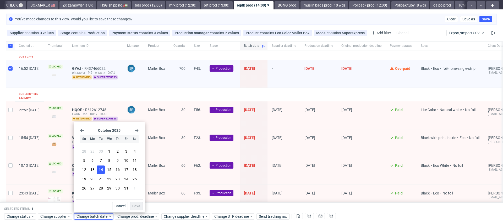
click at [100, 168] on span "14" at bounding box center [101, 170] width 4 height 5
click at [138, 205] on span "Save" at bounding box center [136, 207] width 8 height 4
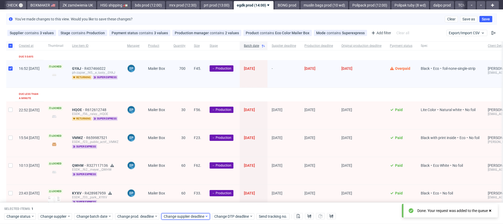
click at [180, 218] on span "Change supplier deadline" at bounding box center [184, 216] width 41 height 5
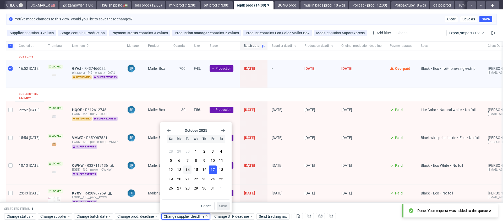
click at [213, 171] on span "17" at bounding box center [213, 170] width 4 height 5
click at [226, 205] on span "Save" at bounding box center [223, 207] width 8 height 4
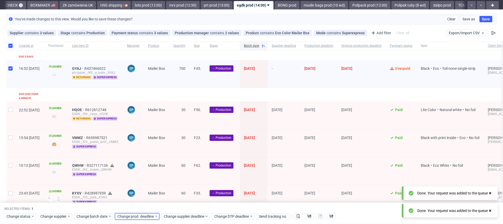
click at [136, 217] on span "Change prod. deadline" at bounding box center [135, 216] width 37 height 5
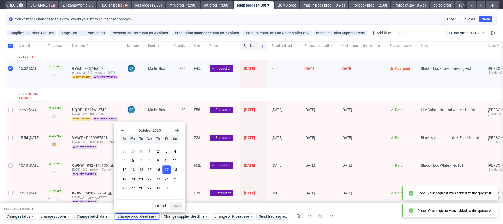
click at [167, 169] on span "17" at bounding box center [167, 170] width 4 height 5
click at [176, 206] on span "Save" at bounding box center [177, 207] width 8 height 4
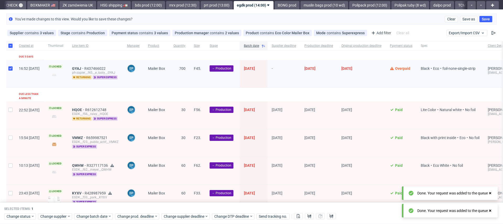
click at [446, 22] on div "You've made changes to this view. Would you like to save these changes? Clear S…" at bounding box center [251, 19] width 490 height 11
click at [447, 20] on span "Clear" at bounding box center [451, 19] width 8 height 4
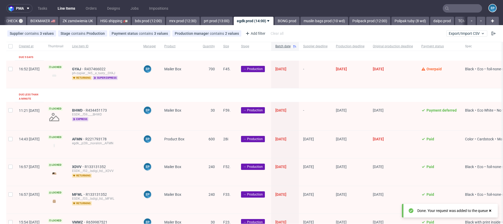
scroll to position [608, 0]
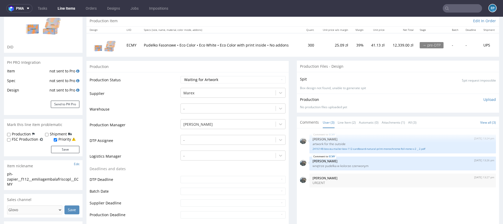
scroll to position [51, 0]
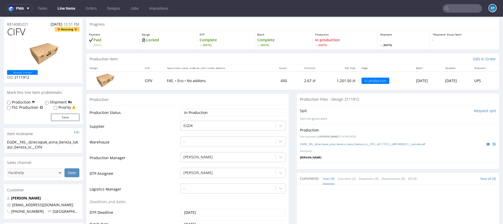
scroll to position [13, 0]
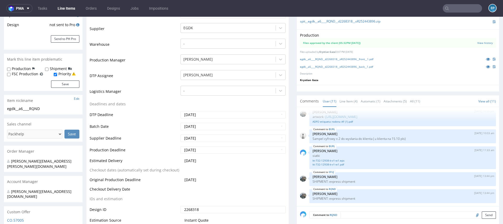
scroll to position [130, 0]
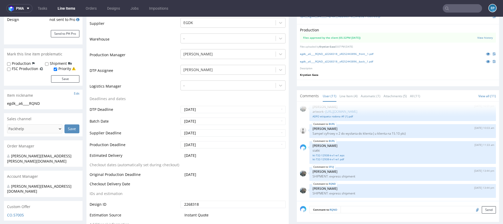
click at [448, 5] on input "text" at bounding box center [462, 8] width 39 height 8
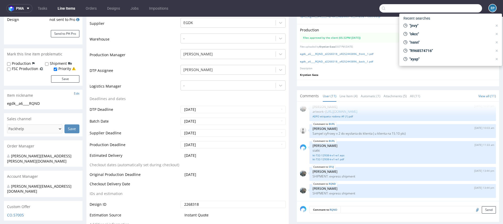
paste input "R205068700__GWRY"
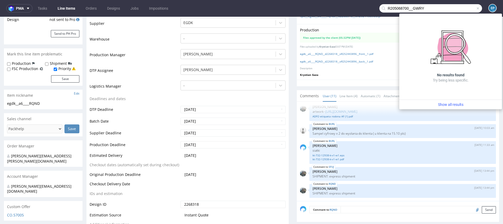
drag, startPoint x: 407, startPoint y: 8, endPoint x: 377, endPoint y: 6, distance: 29.7
click at [379, 6] on input "R205068700__GWRY" at bounding box center [430, 8] width 103 height 8
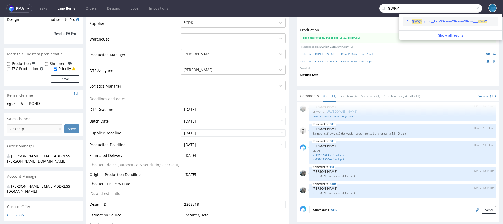
type input "GWRY"
click at [447, 21] on div "prt__k70-30-cm-x-20-cm-x-20-cm____ GWRY" at bounding box center [457, 21] width 59 height 5
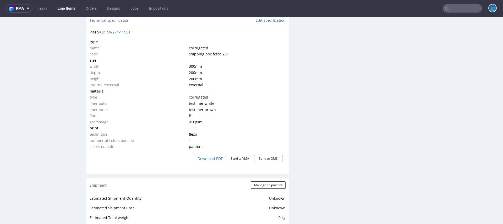
scroll to position [516, 0]
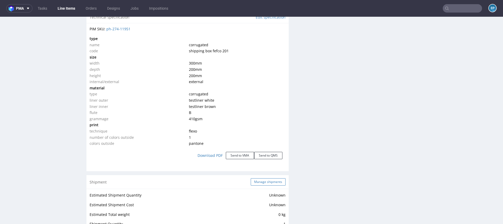
click at [256, 180] on button "Manage shipments" at bounding box center [268, 182] width 35 height 7
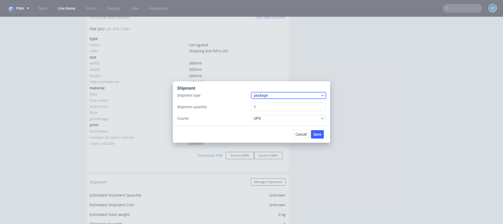
click at [261, 96] on span "package" at bounding box center [287, 95] width 67 height 5
click at [261, 103] on div "pallet" at bounding box center [289, 106] width 70 height 9
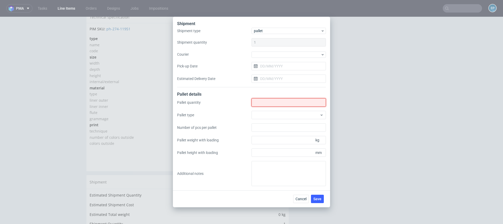
click at [261, 107] on input "Shipment type" at bounding box center [288, 102] width 74 height 8
type input "1"
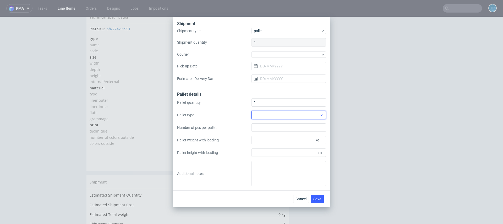
click at [263, 112] on div at bounding box center [288, 115] width 74 height 8
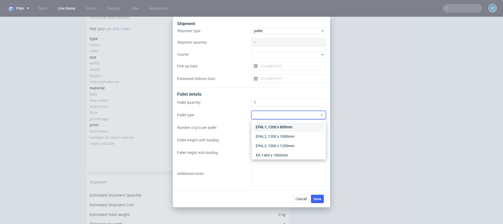
click at [267, 127] on div "EPAL1, 1200 x 800mm" at bounding box center [289, 127] width 70 height 9
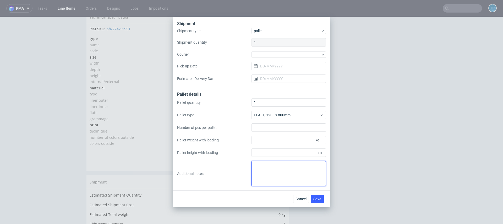
click at [276, 163] on textarea at bounding box center [288, 173] width 74 height 25
paste textarea "120 x 100 x 176 waga 250 kg"
type textarea "120 x 100 x 176 waga 250 kg"
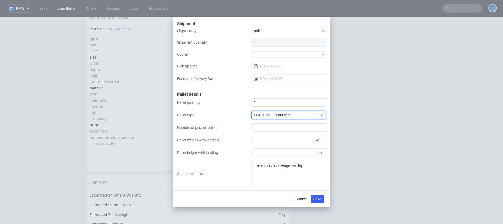
click at [273, 113] on span "EPAL1, 1200 x 800mm" at bounding box center [287, 115] width 66 height 5
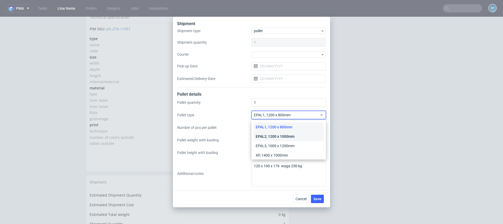
click at [274, 136] on div "EPAL2, 1200 x 1000mm" at bounding box center [289, 136] width 70 height 9
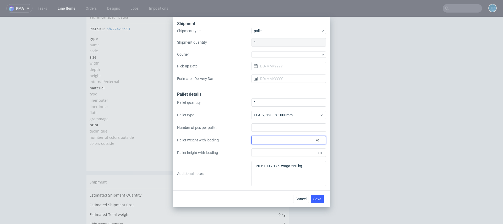
click at [288, 141] on input "Pallet weight with loading" at bounding box center [288, 140] width 74 height 8
type input "250"
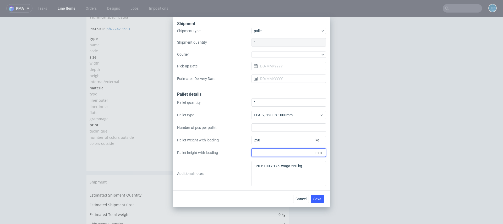
click at [290, 151] on input "Pallet height with loading" at bounding box center [288, 153] width 74 height 8
type input "1760"
click at [320, 198] on span "Save" at bounding box center [317, 200] width 8 height 4
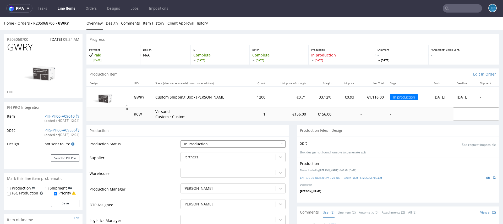
click at [218, 141] on select "Waiting for Artwork Waiting for Diecut Waiting for Mockup Waiting for DTP Waiti…" at bounding box center [232, 144] width 105 height 7
select select "production_complete"
click at [180, 141] on select "Waiting for Artwork Waiting for Diecut Waiting for Mockup Waiting for DTP Waiti…" at bounding box center [232, 144] width 105 height 7
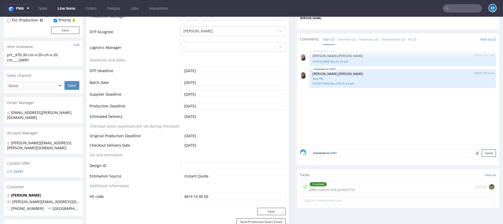
scroll to position [182, 0]
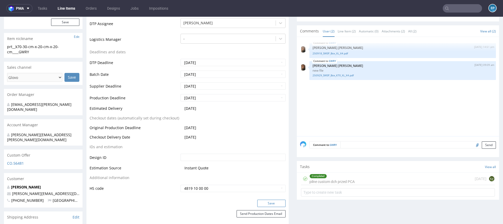
click at [262, 203] on button "Save" at bounding box center [271, 203] width 28 height 7
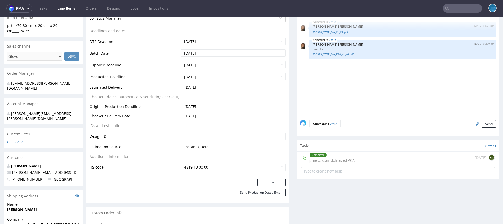
scroll to position [201, 0]
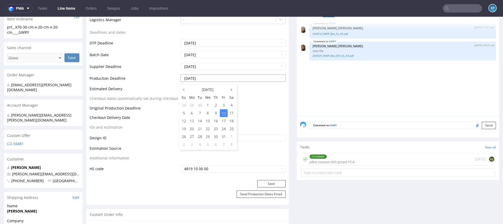
click at [187, 78] on input "[DATE]" at bounding box center [232, 78] width 105 height 7
click at [200, 119] on td "14" at bounding box center [200, 121] width 8 height 8
type input "[DATE]"
click at [273, 183] on button "Save" at bounding box center [271, 183] width 28 height 7
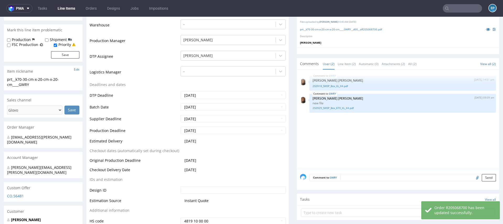
scroll to position [198, 0]
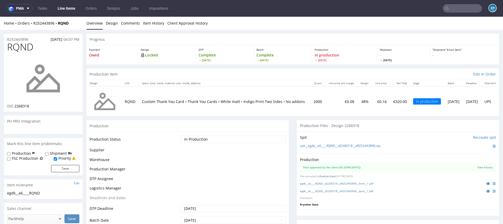
scroll to position [119, 0]
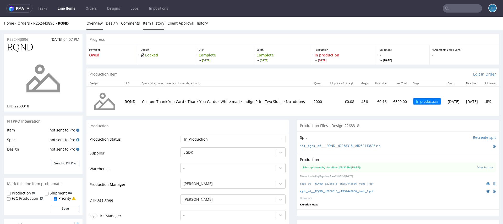
click at [154, 24] on link "Item History" at bounding box center [153, 23] width 21 height 13
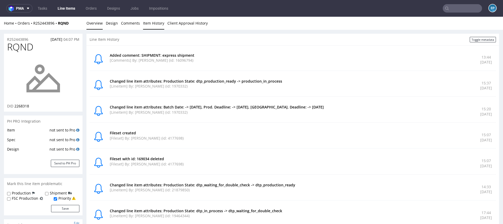
click at [93, 22] on link "Overview" at bounding box center [94, 23] width 16 height 13
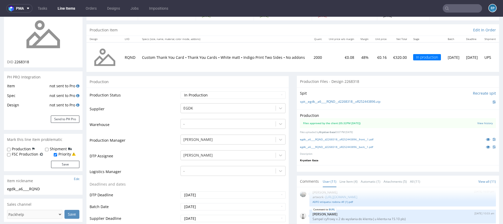
scroll to position [59, 0]
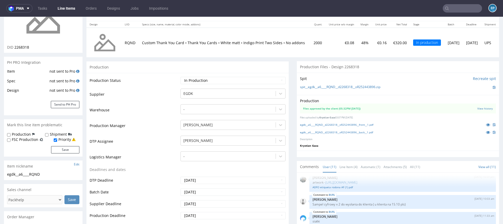
click at [54, 133] on label "Shipment" at bounding box center [58, 134] width 17 height 5
click at [48, 133] on input "Shipment" at bounding box center [46, 135] width 3 height 4
checkbox input "true"
click at [68, 148] on button "Save" at bounding box center [65, 149] width 28 height 7
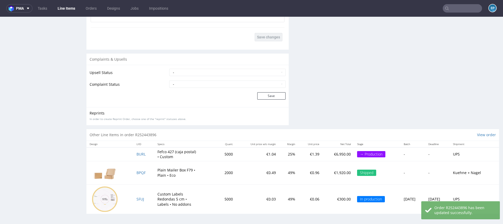
scroll to position [847, 0]
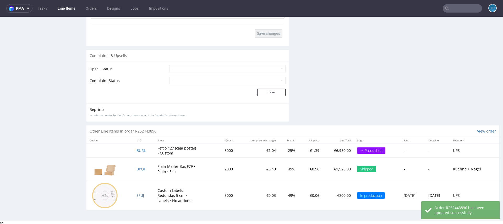
click at [140, 194] on span "SFUJ" at bounding box center [140, 195] width 8 height 5
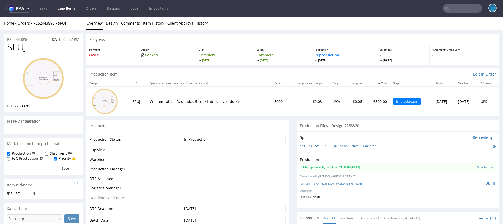
scroll to position [119, 0]
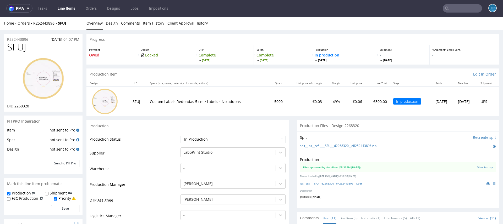
click at [48, 194] on div "Shipment" at bounding box center [58, 193] width 27 height 5
click at [45, 195] on input "Shipment" at bounding box center [46, 194] width 3 height 4
checkbox input "true"
click at [58, 209] on button "Save" at bounding box center [65, 208] width 28 height 7
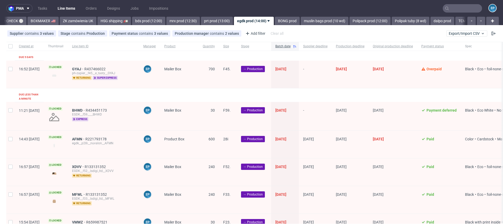
scroll to position [0, 500]
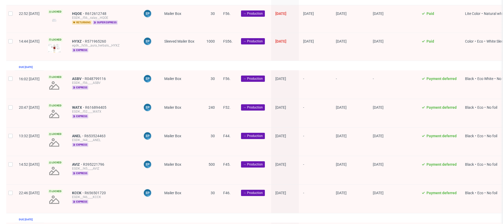
scroll to position [511, 0]
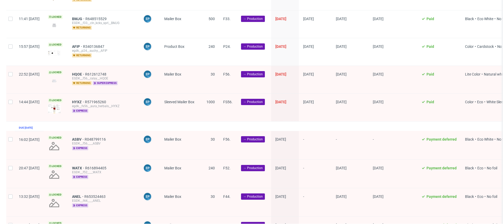
click at [92, 131] on div "ASBV R048799116 EGDK__f56____ASBV express" at bounding box center [103, 145] width 71 height 28
click at [85, 138] on span "ASBV" at bounding box center [78, 140] width 13 height 4
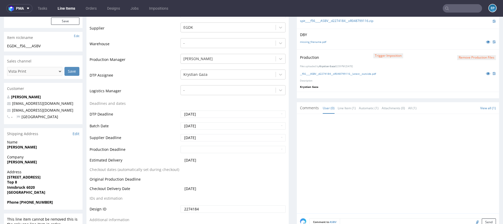
scroll to position [159, 0]
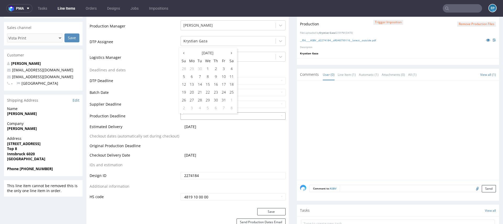
click at [187, 116] on input "text" at bounding box center [232, 116] width 105 height 7
click at [217, 92] on td "23" at bounding box center [216, 93] width 8 height 8
type input "[DATE]"
click at [270, 210] on button "Save" at bounding box center [271, 212] width 28 height 7
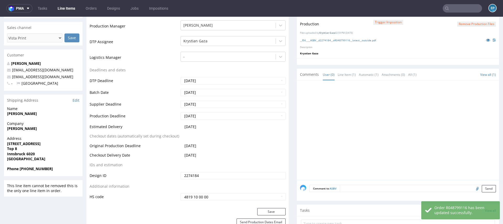
click at [72, 5] on link "Line Items" at bounding box center [66, 8] width 24 height 8
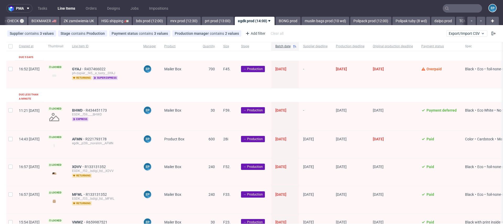
scroll to position [0, 500]
click at [87, 68] on div "GYAJ R437466022 ph-zapier__f45__e_tasty__GYAJ returning super express" at bounding box center [103, 75] width 71 height 28
click at [84, 69] on span "GYAJ" at bounding box center [78, 69] width 12 height 4
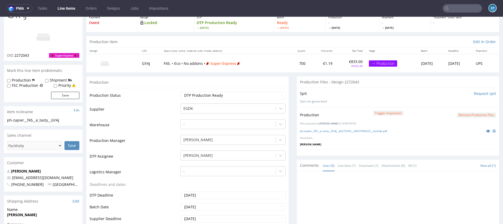
scroll to position [108, 0]
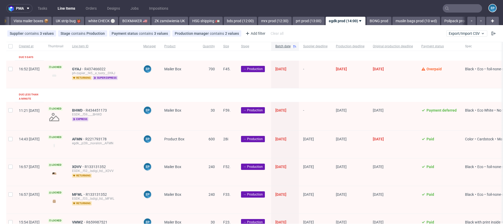
scroll to position [0, 446]
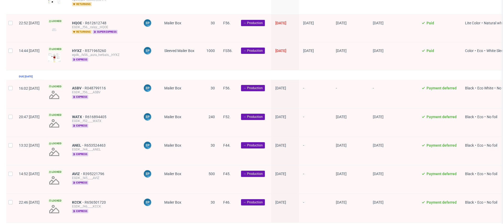
scroll to position [608, 0]
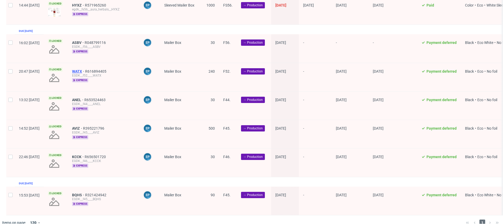
click at [85, 69] on span "WATX" at bounding box center [78, 71] width 13 height 4
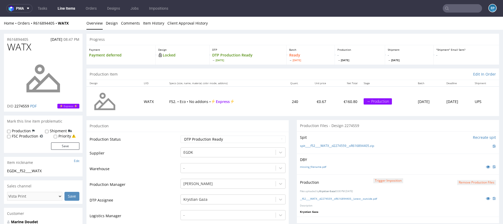
click at [69, 11] on link "Line Items" at bounding box center [66, 8] width 24 height 8
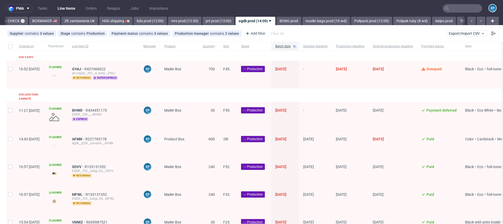
scroll to position [0, 500]
click at [11, 46] on input "checkbox" at bounding box center [10, 46] width 4 height 4
checkbox input "true"
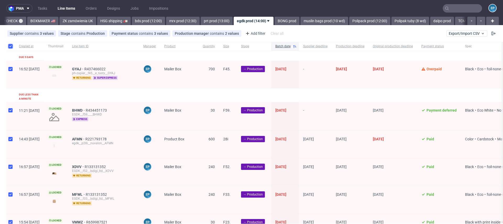
checkbox input "true"
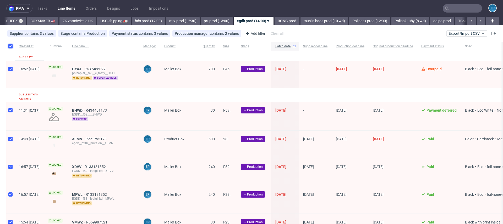
checkbox input "true"
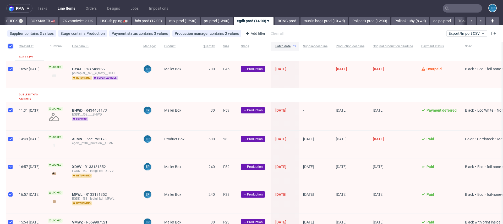
checkbox input "true"
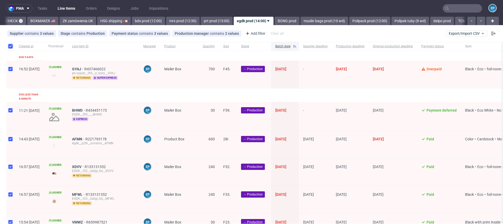
checkbox input "true"
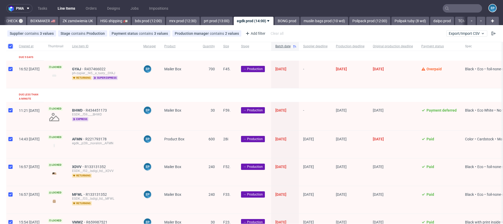
checkbox input "true"
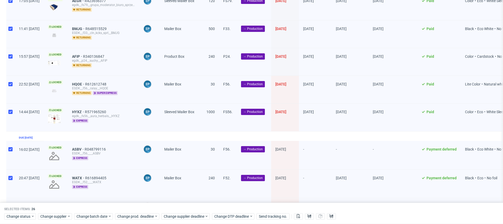
scroll to position [629, 0]
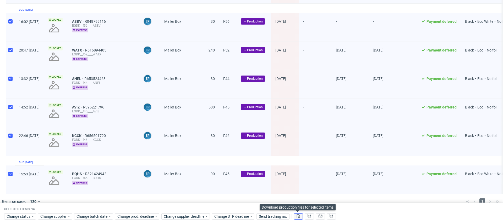
click at [298, 214] on button at bounding box center [298, 217] width 9 height 6
click at [311, 215] on button at bounding box center [309, 217] width 9 height 6
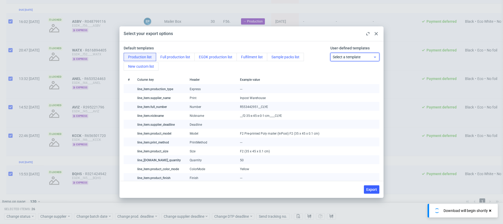
click at [348, 58] on span "Select a template" at bounding box center [353, 56] width 41 height 5
click at [202, 58] on button "EGDK production list" at bounding box center [215, 57] width 42 height 8
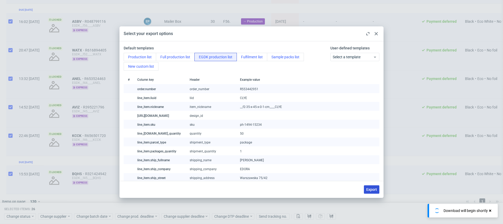
click at [372, 190] on span "Export" at bounding box center [371, 190] width 11 height 4
checkbox input "false"
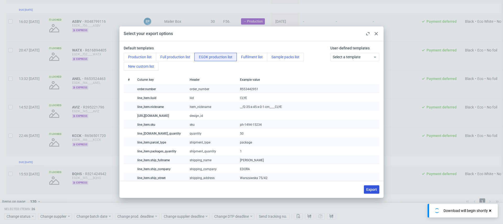
checkbox input "false"
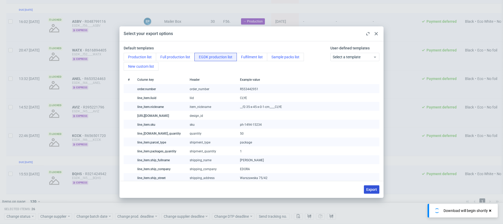
checkbox input "false"
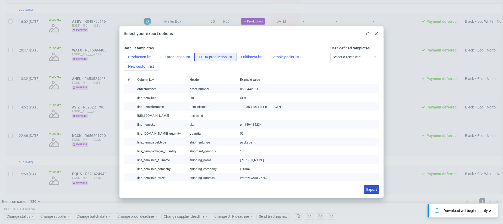
checkbox input "false"
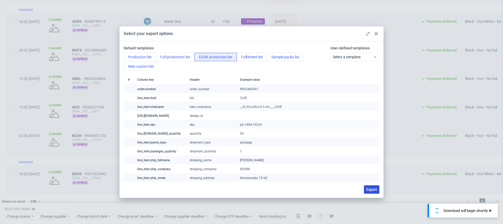
checkbox input "false"
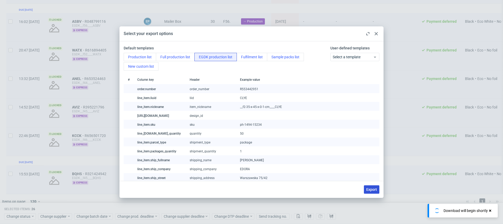
checkbox input "false"
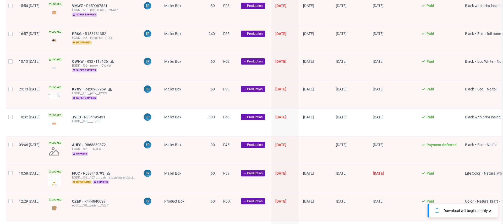
scroll to position [178, 0]
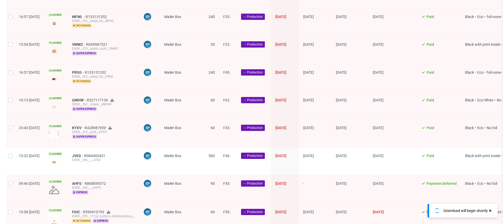
click at [100, 106] on span "QWHW R327117136 EGDK__f62__meyer__QWHW super express" at bounding box center [103, 105] width 63 height 15
click at [97, 107] on span "super express" at bounding box center [84, 109] width 25 height 4
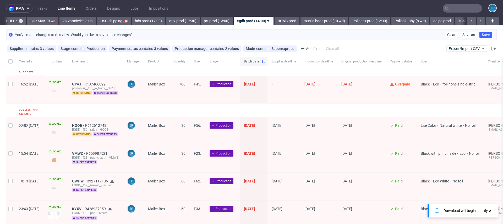
scroll to position [16, 0]
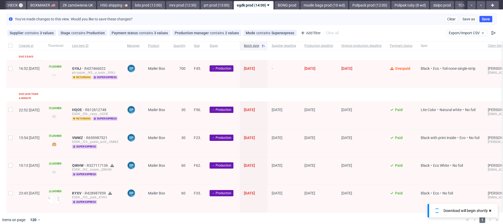
click at [8, 47] on div at bounding box center [10, 45] width 8 height 9
checkbox input "true"
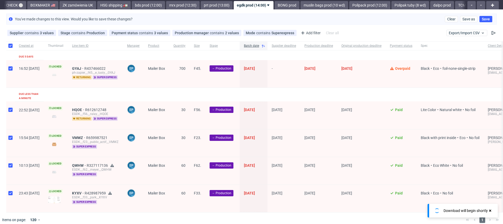
checkbox input "true"
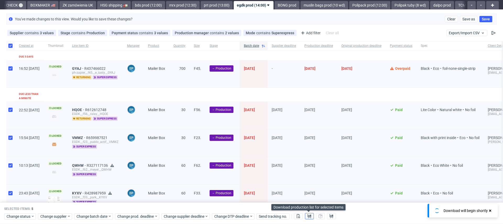
click at [308, 215] on icon at bounding box center [309, 217] width 4 height 4
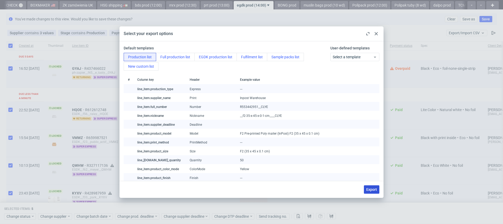
click at [370, 187] on button "Export" at bounding box center [371, 190] width 15 height 8
checkbox input "false"
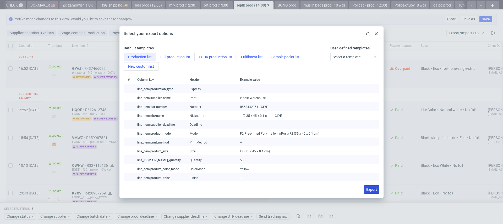
checkbox input "false"
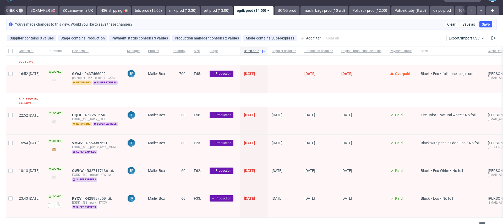
scroll to position [12, 0]
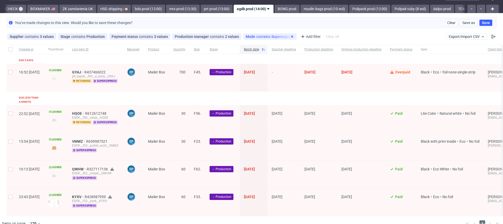
click at [291, 36] on use at bounding box center [292, 37] width 2 height 2
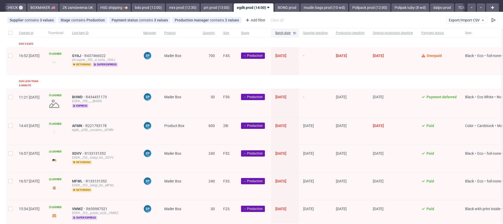
scroll to position [0, 0]
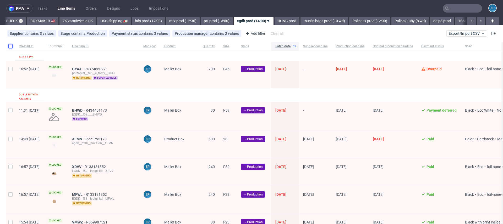
click at [10, 47] on input "checkbox" at bounding box center [10, 46] width 4 height 4
checkbox input "true"
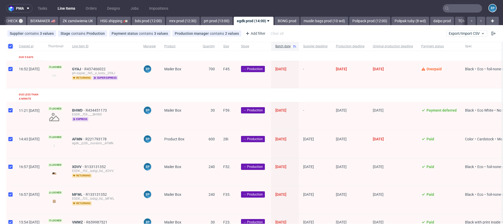
checkbox input "true"
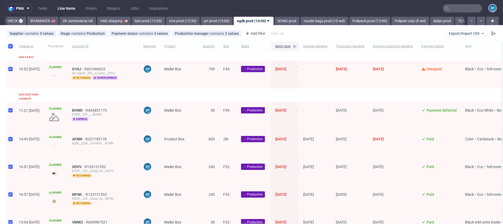
checkbox input "true"
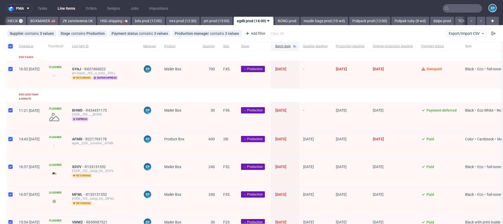
checkbox input "true"
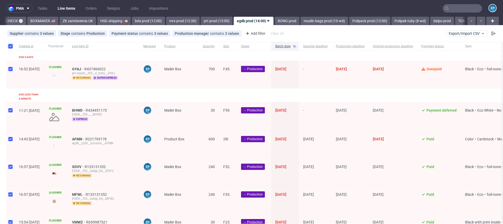
checkbox input "true"
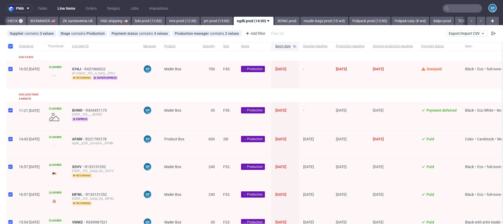
checkbox input "true"
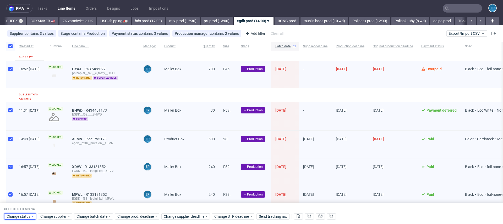
click at [20, 217] on span "Change status" at bounding box center [19, 216] width 24 height 5
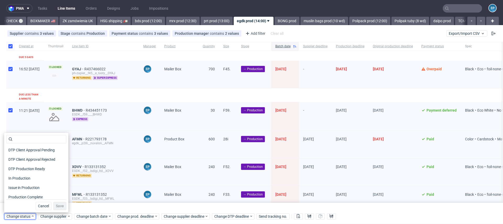
scroll to position [48, 0]
click at [21, 178] on span "In Production" at bounding box center [19, 177] width 26 height 7
click at [57, 207] on span "Save" at bounding box center [60, 207] width 8 height 4
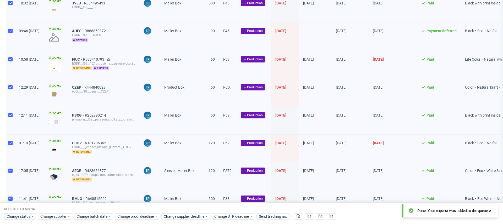
scroll to position [0, 0]
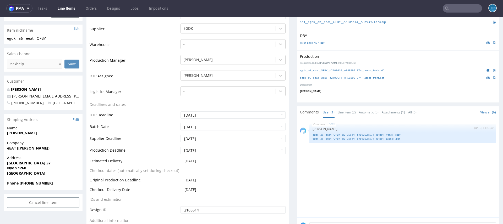
scroll to position [153, 0]
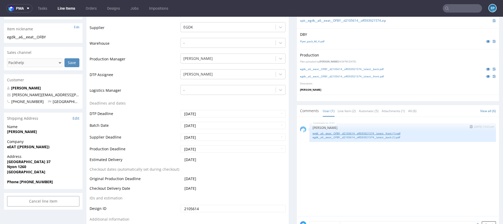
click at [363, 132] on link "egdk__a6__eeat__OFBY__d2105614__oR593921574__latest__front (1).pdf" at bounding box center [403, 134] width 180 height 4
click at [374, 136] on link "egdk__a6__eeat__OFBY__d2105614__oR593921574__latest__back (1).pdf" at bounding box center [403, 138] width 180 height 4
